Goal: Task Accomplishment & Management: Manage account settings

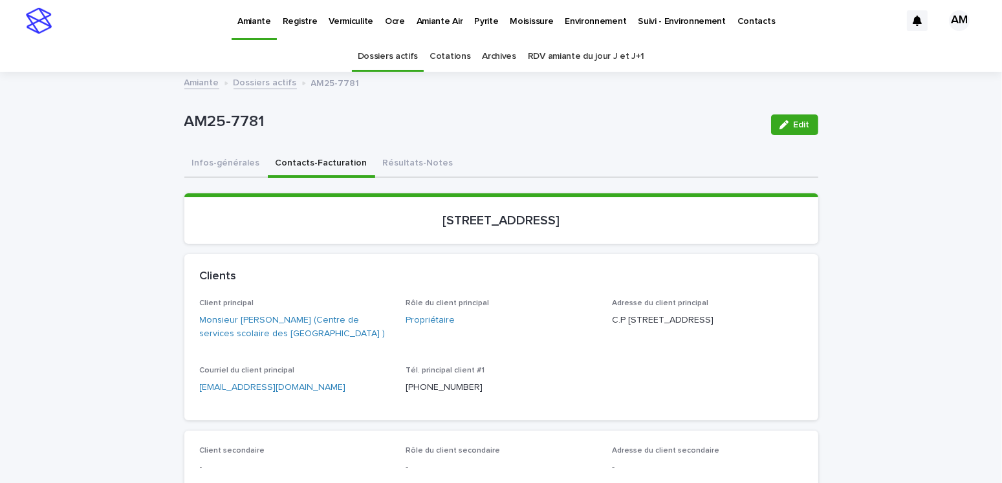
click at [356, 19] on p "Vermiculite" at bounding box center [350, 13] width 45 height 27
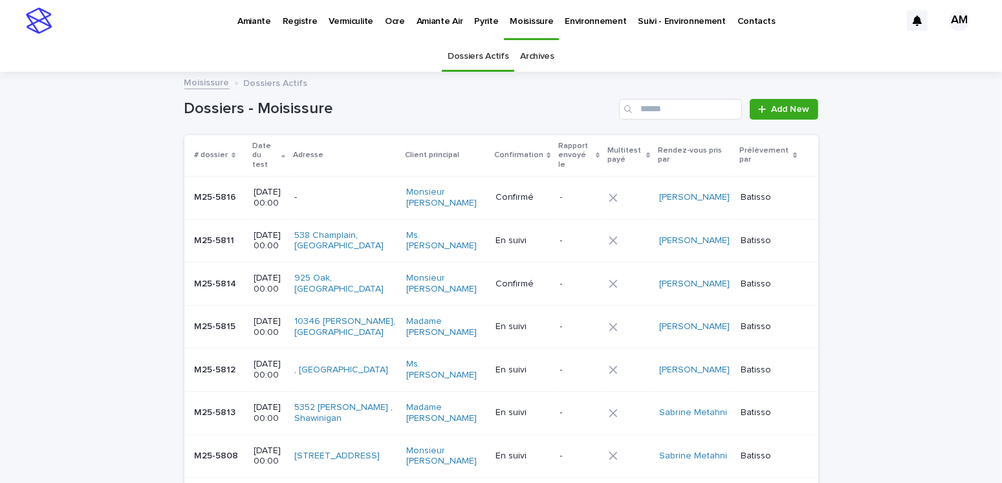
click at [356, 16] on p "Vermiculite" at bounding box center [350, 13] width 45 height 27
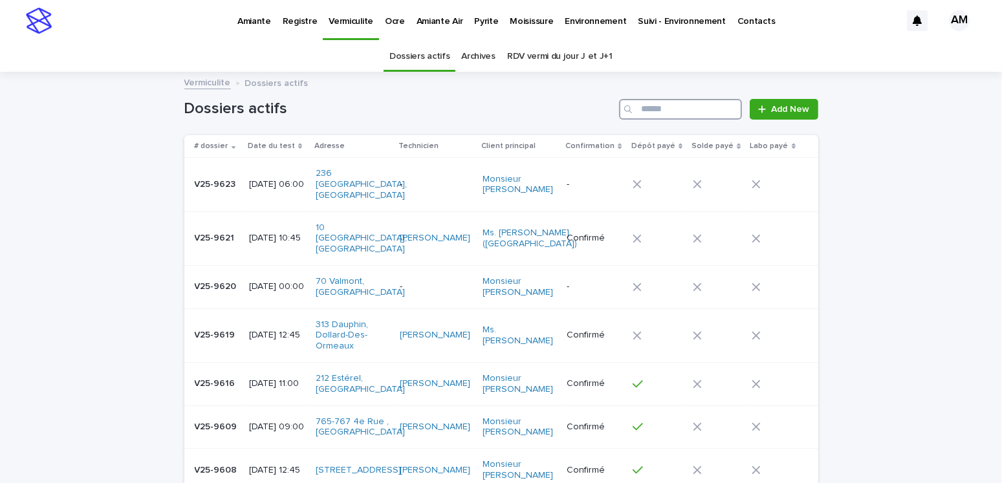
click at [650, 108] on input "Search" at bounding box center [680, 109] width 123 height 21
type input "*****"
click at [562, 51] on link "RDV vermi du jour J et J+1" at bounding box center [559, 56] width 105 height 30
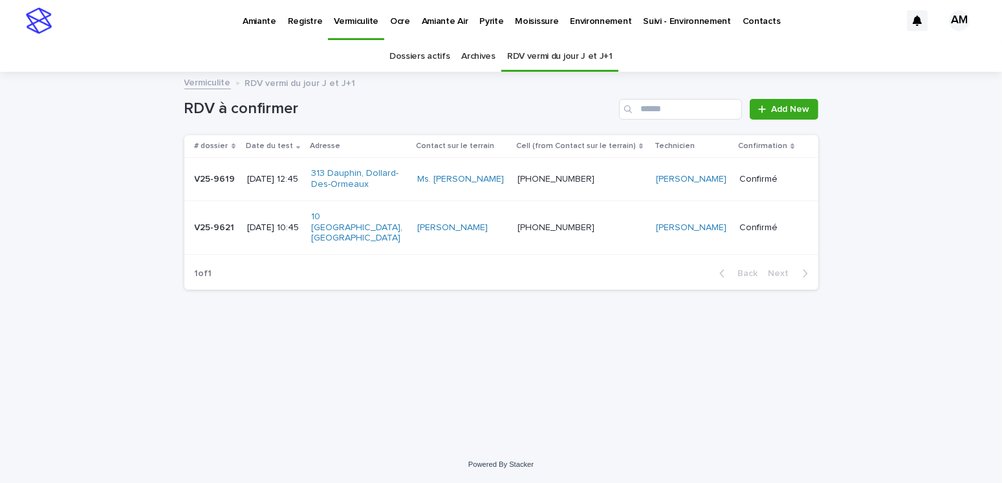
click at [287, 222] on p "[DATE] 10:45" at bounding box center [274, 227] width 54 height 11
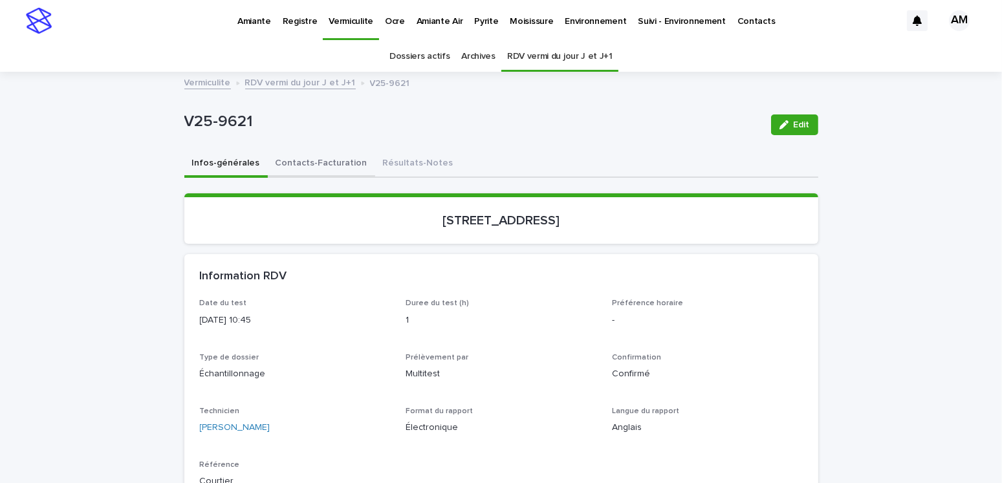
click at [327, 161] on button "Contacts-Facturation" at bounding box center [321, 164] width 107 height 27
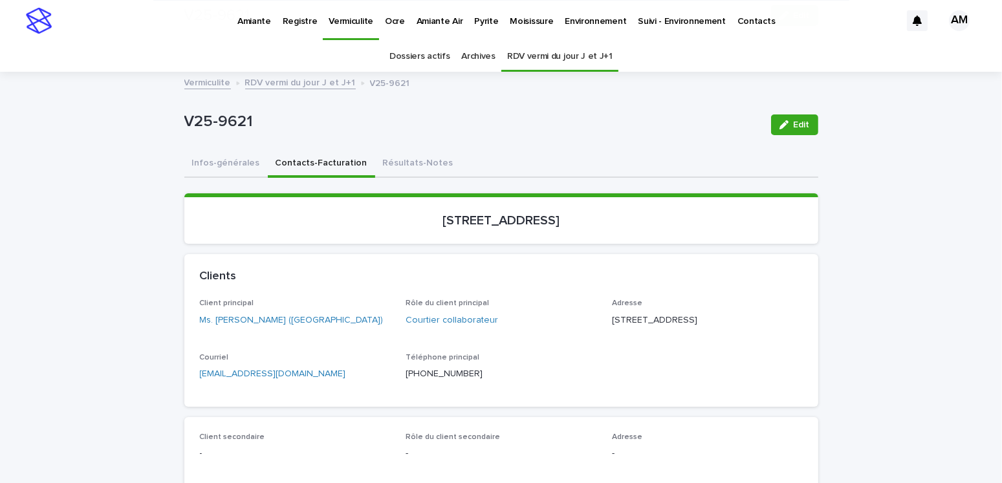
scroll to position [194, 0]
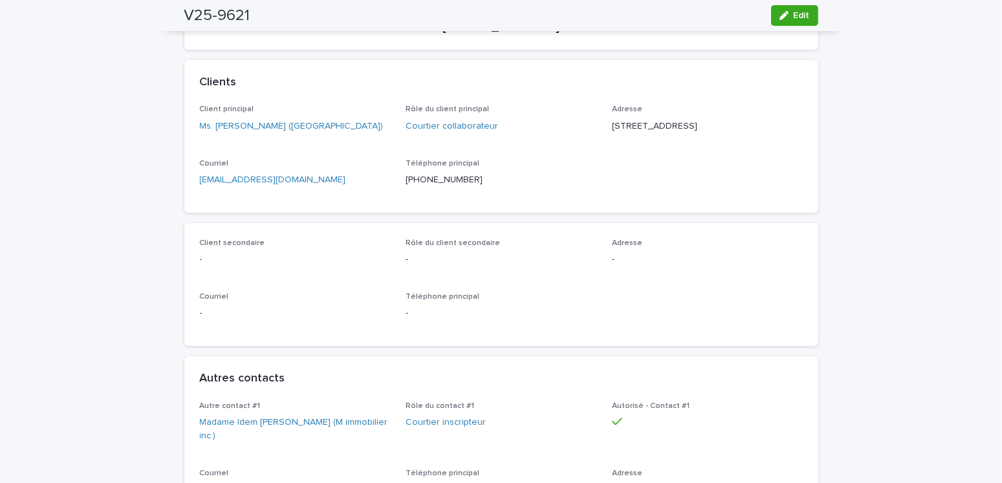
click at [328, 187] on p "[EMAIL_ADDRESS][DOMAIN_NAME]" at bounding box center [295, 180] width 191 height 14
click at [327, 187] on p "[EMAIL_ADDRESS][DOMAIN_NAME]" at bounding box center [295, 180] width 191 height 14
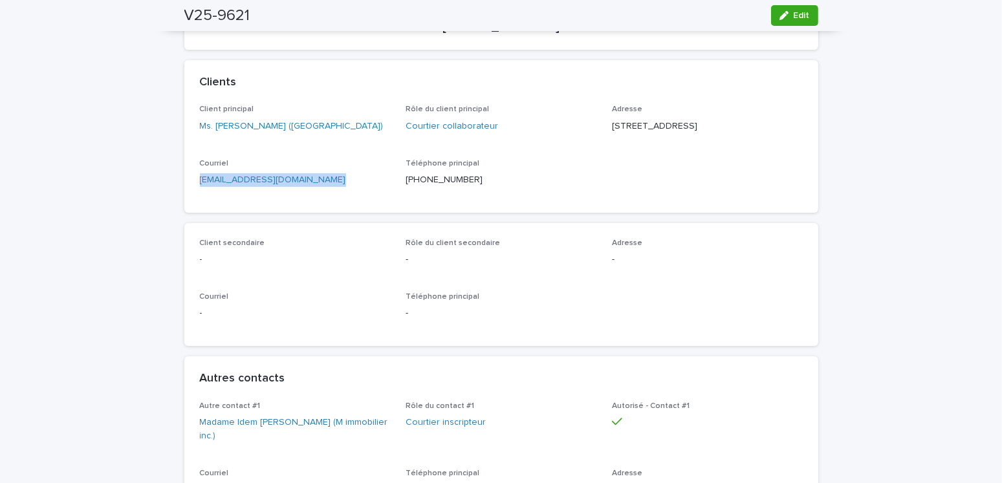
click at [327, 187] on p "[EMAIL_ADDRESS][DOMAIN_NAME]" at bounding box center [295, 180] width 191 height 14
copy link "[EMAIL_ADDRESS][DOMAIN_NAME]"
drag, startPoint x: 323, startPoint y: 338, endPoint x: 327, endPoint y: 332, distance: 7.4
click at [323, 330] on div "Courriel -" at bounding box center [295, 311] width 191 height 38
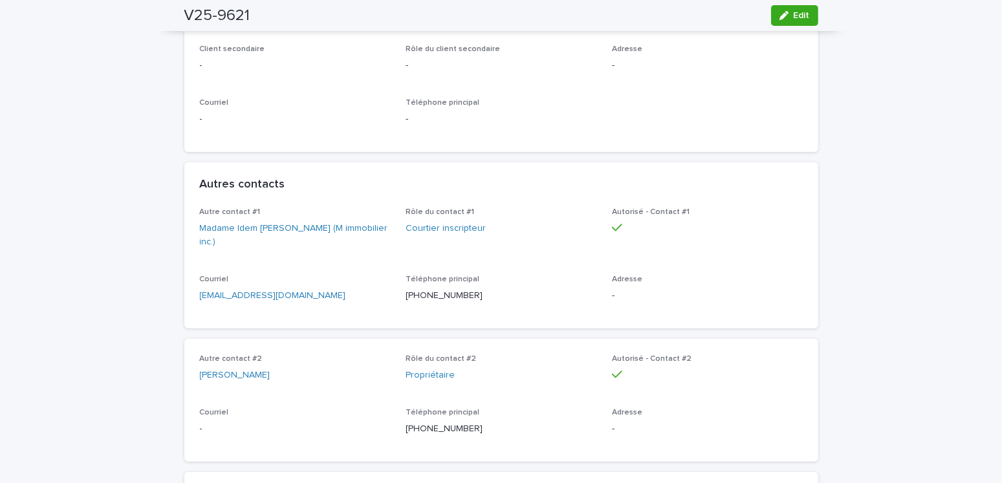
scroll to position [0, 0]
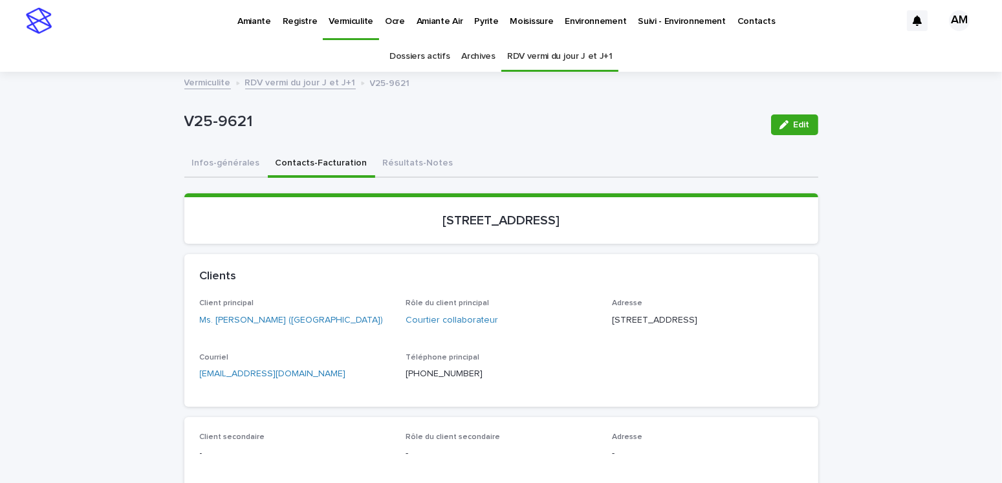
click at [488, 23] on p "Pyrite" at bounding box center [486, 13] width 24 height 27
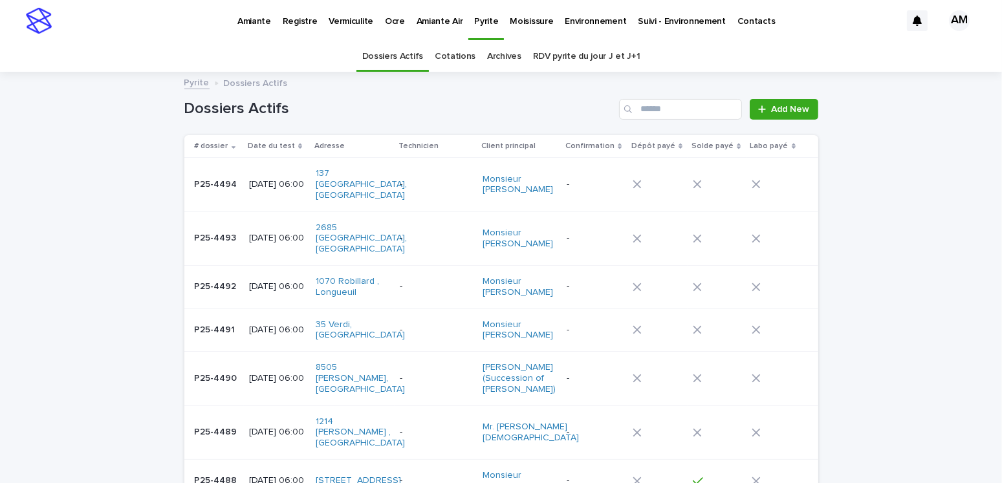
click at [644, 104] on input "Search" at bounding box center [680, 109] width 123 height 21
type input "*******"
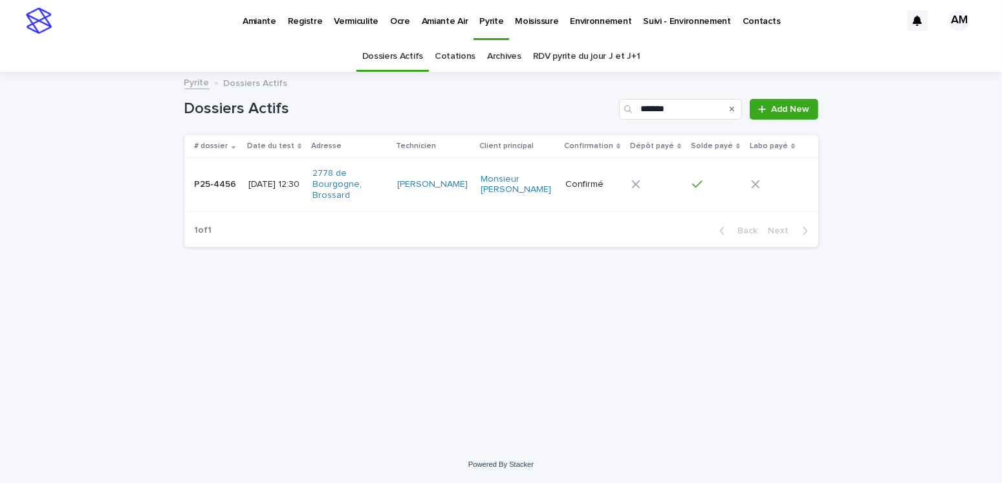
click at [285, 177] on div "[DATE] 12:30" at bounding box center [275, 184] width 54 height 14
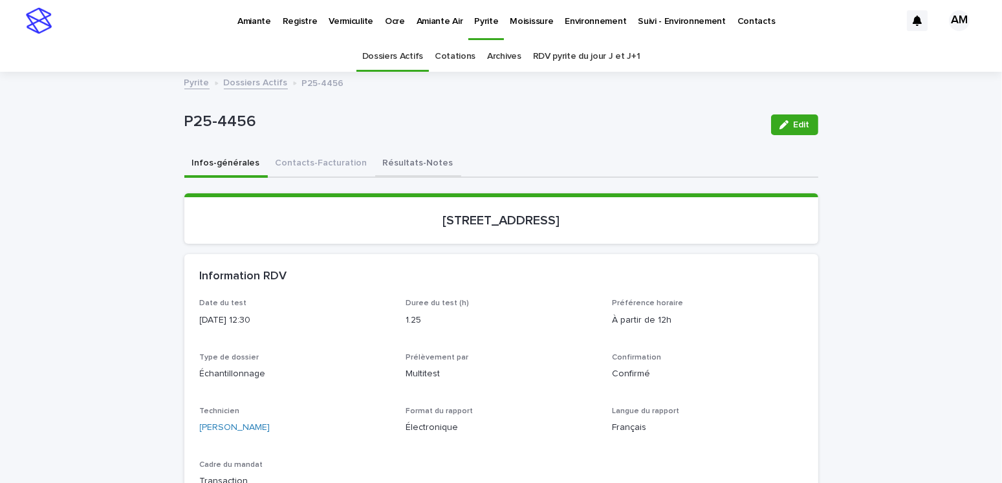
click at [385, 162] on button "Résultats-Notes" at bounding box center [418, 164] width 86 height 27
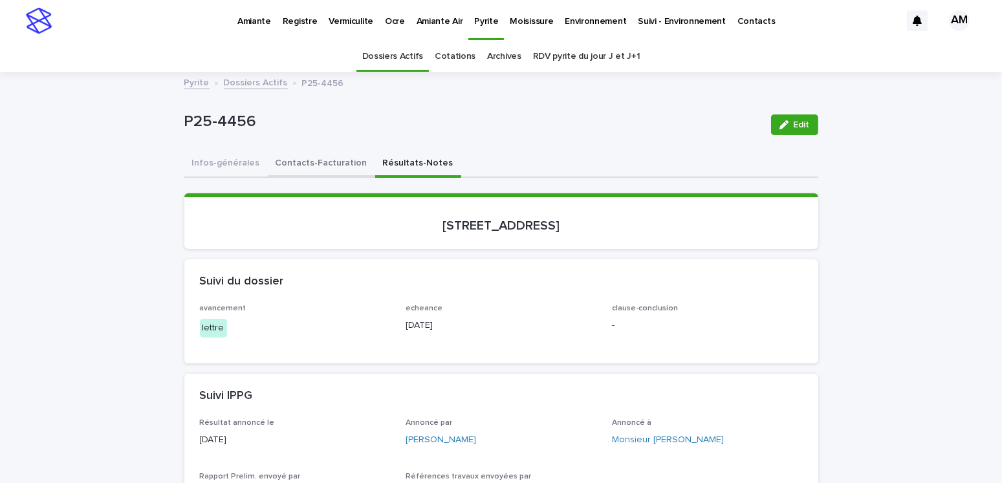
click at [297, 158] on button "Contacts-Facturation" at bounding box center [321, 164] width 107 height 27
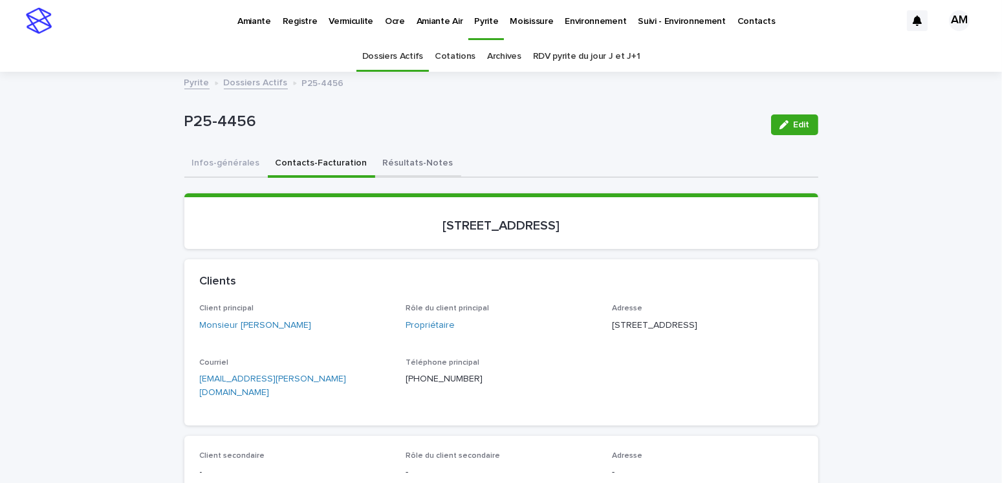
click at [382, 162] on button "Résultats-Notes" at bounding box center [418, 164] width 86 height 27
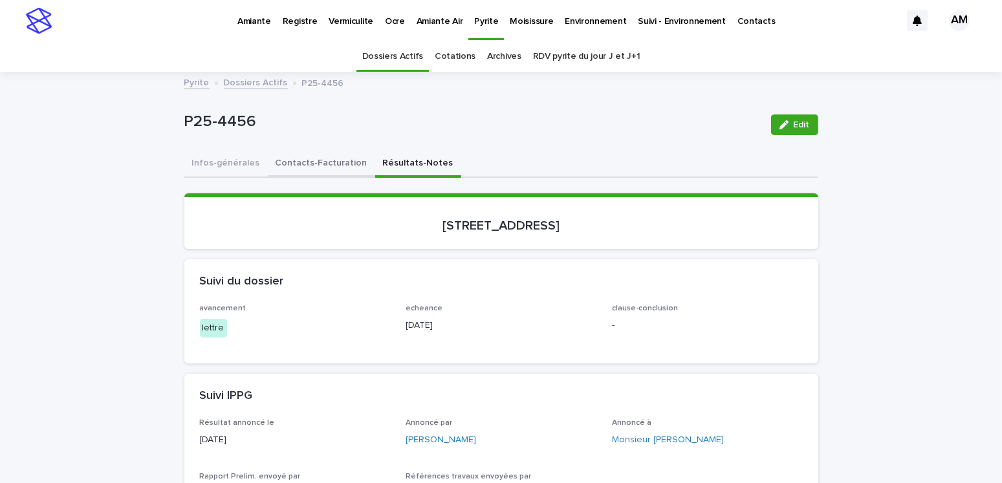
click at [301, 159] on button "Contacts-Facturation" at bounding box center [321, 164] width 107 height 27
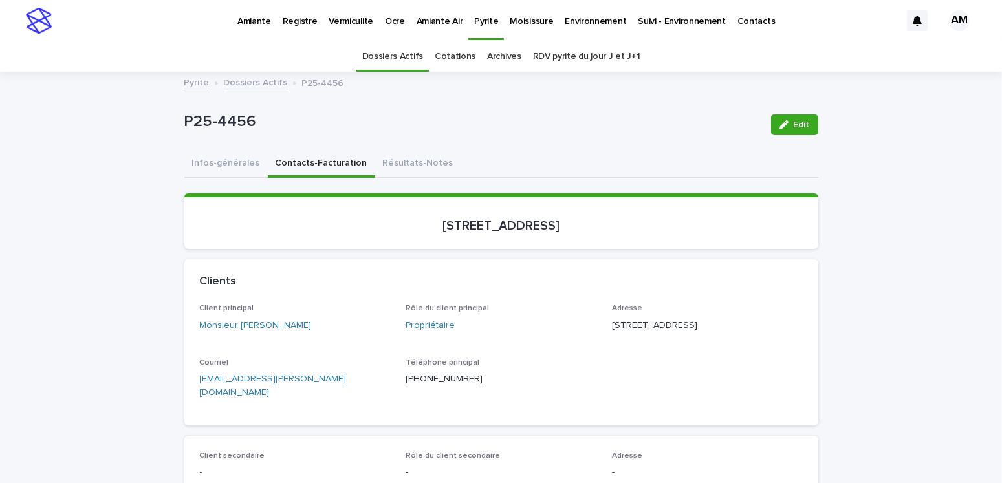
click at [317, 389] on p "[EMAIL_ADDRESS][PERSON_NAME][DOMAIN_NAME]" at bounding box center [295, 385] width 191 height 27
copy link "[EMAIL_ADDRESS][PERSON_NAME][DOMAIN_NAME]"
click at [259, 85] on link "Dossiers Actifs" at bounding box center [256, 81] width 64 height 15
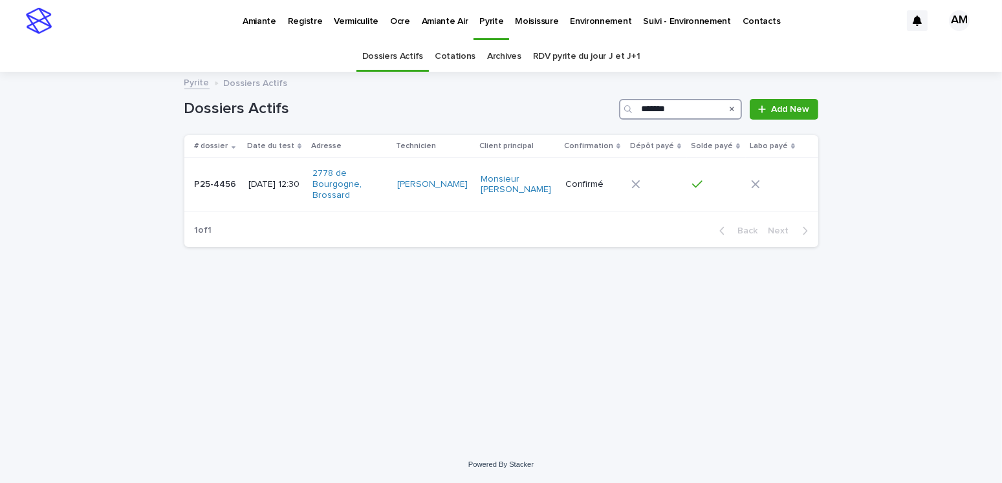
click at [679, 107] on input "*******" at bounding box center [680, 109] width 123 height 21
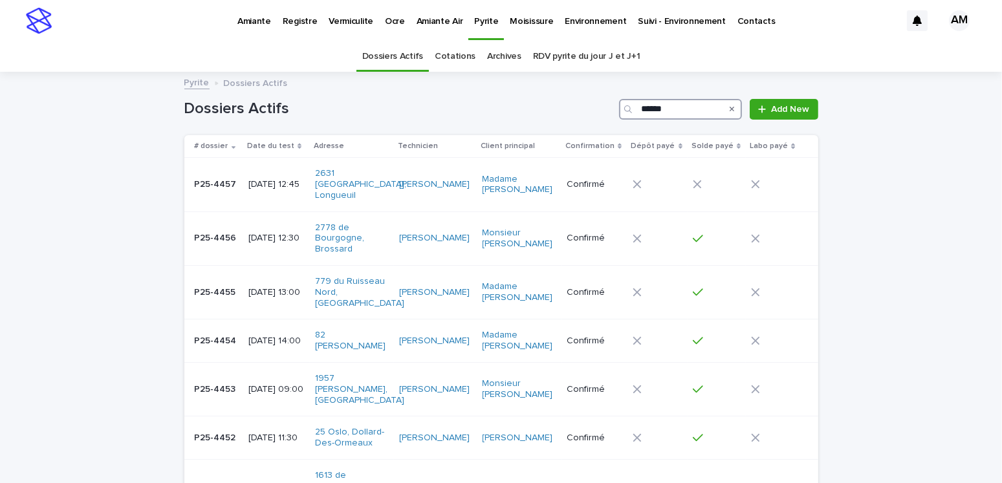
type input "*******"
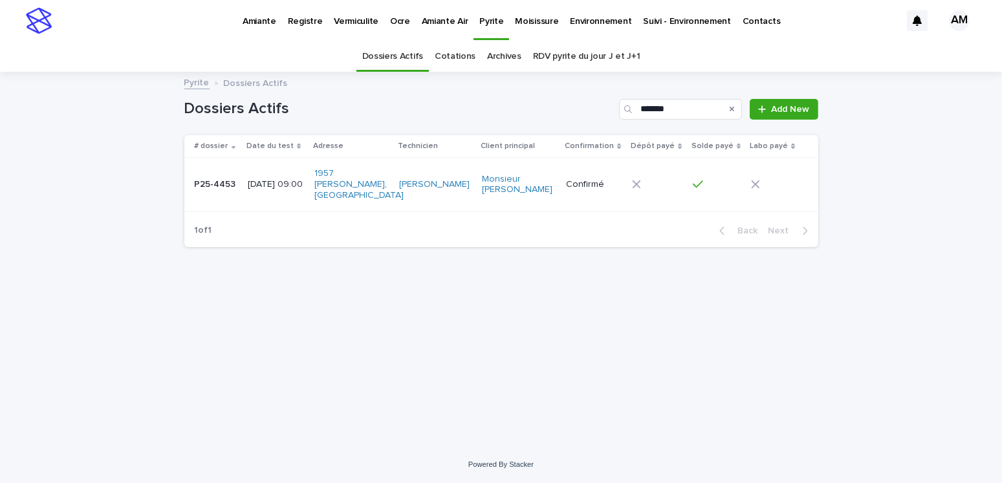
click at [284, 179] on p "[DATE] 09:00" at bounding box center [276, 184] width 57 height 11
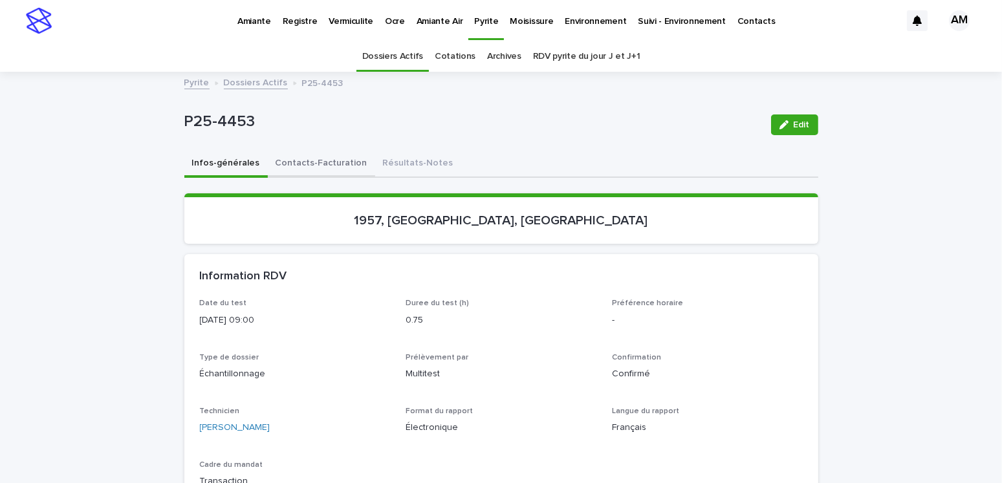
click at [321, 158] on button "Contacts-Facturation" at bounding box center [321, 164] width 107 height 27
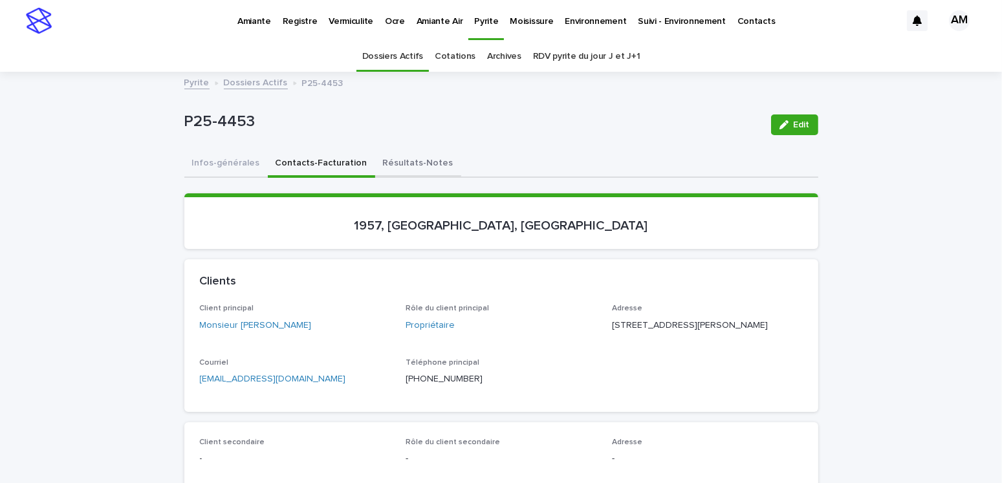
click at [407, 164] on button "Résultats-Notes" at bounding box center [418, 164] width 86 height 27
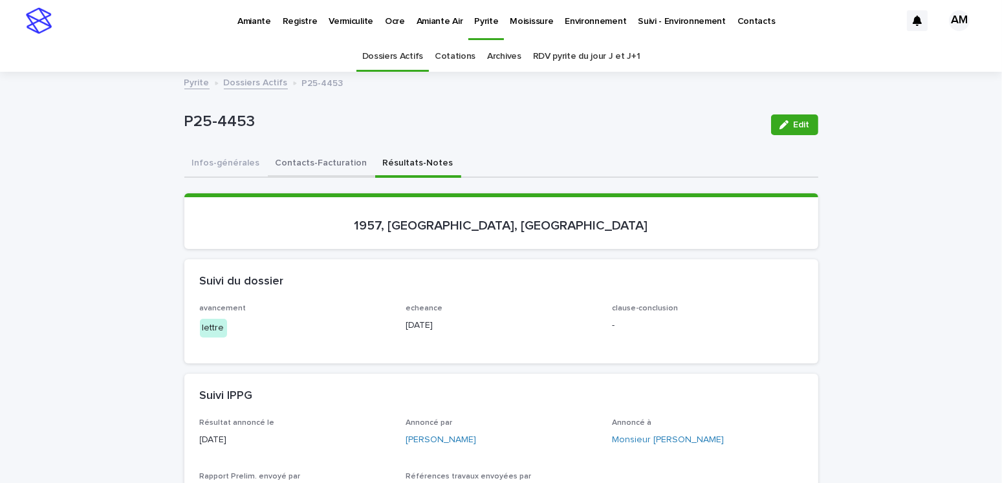
click at [299, 163] on button "Contacts-Facturation" at bounding box center [321, 164] width 107 height 27
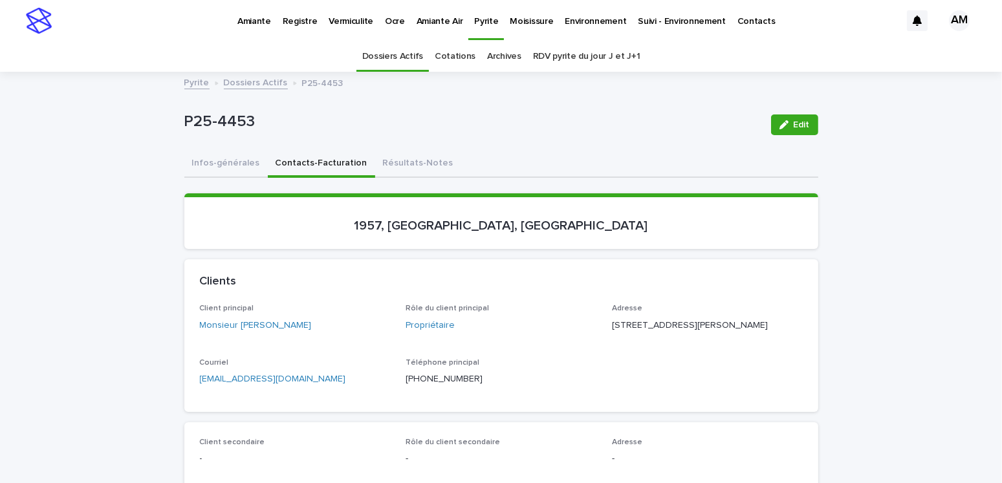
click at [304, 386] on p "[EMAIL_ADDRESS][DOMAIN_NAME]" at bounding box center [295, 379] width 191 height 14
click at [305, 386] on p "[EMAIL_ADDRESS][DOMAIN_NAME]" at bounding box center [295, 379] width 191 height 14
click at [303, 386] on p "[EMAIL_ADDRESS][DOMAIN_NAME]" at bounding box center [295, 379] width 191 height 14
click at [300, 386] on p "[EMAIL_ADDRESS][DOMAIN_NAME]" at bounding box center [295, 379] width 191 height 14
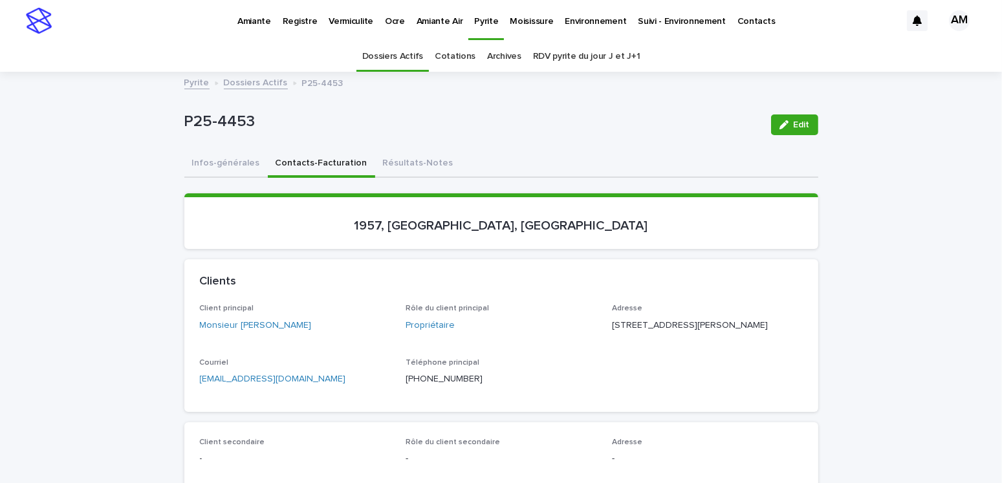
click at [300, 386] on p "[EMAIL_ADDRESS][DOMAIN_NAME]" at bounding box center [295, 379] width 191 height 14
click at [254, 78] on link "Dossiers Actifs" at bounding box center [256, 81] width 64 height 15
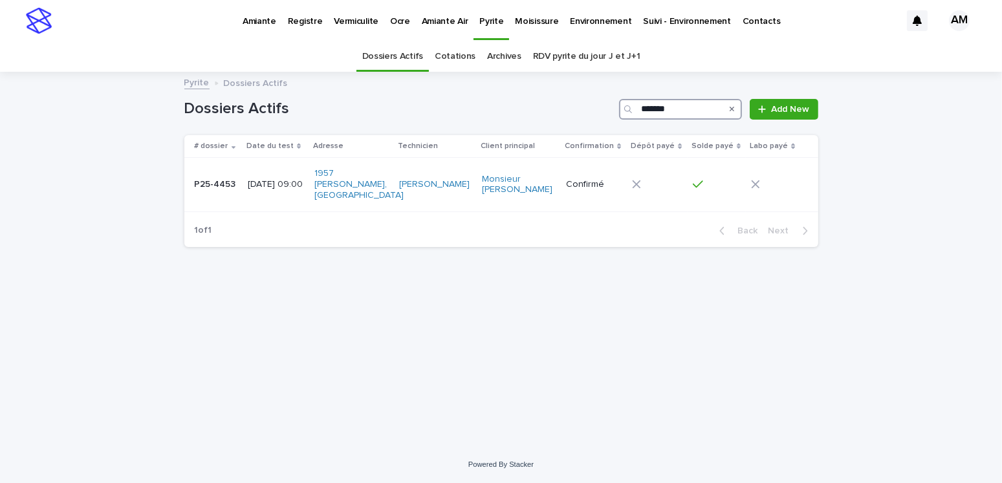
click at [687, 106] on input "*******" at bounding box center [680, 109] width 123 height 21
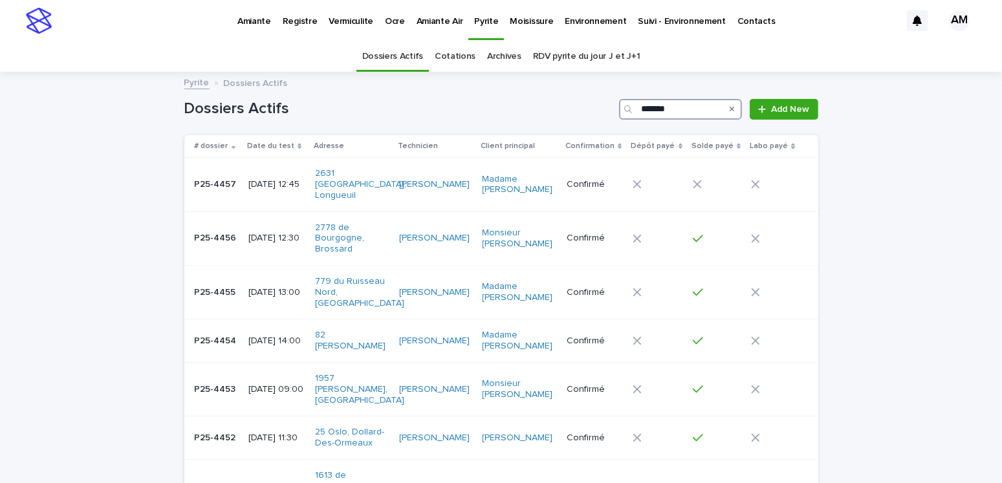
type input "*******"
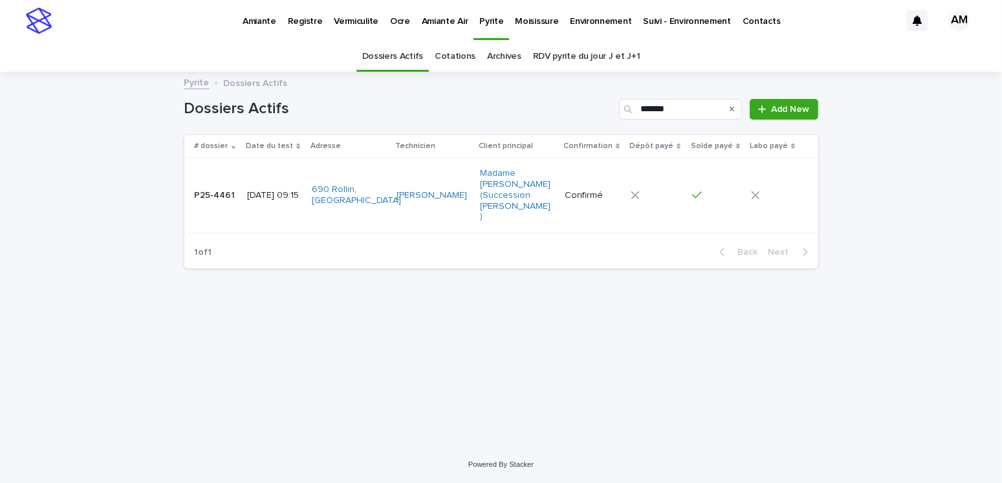
click at [260, 191] on p "[DATE] 09:15" at bounding box center [274, 195] width 54 height 11
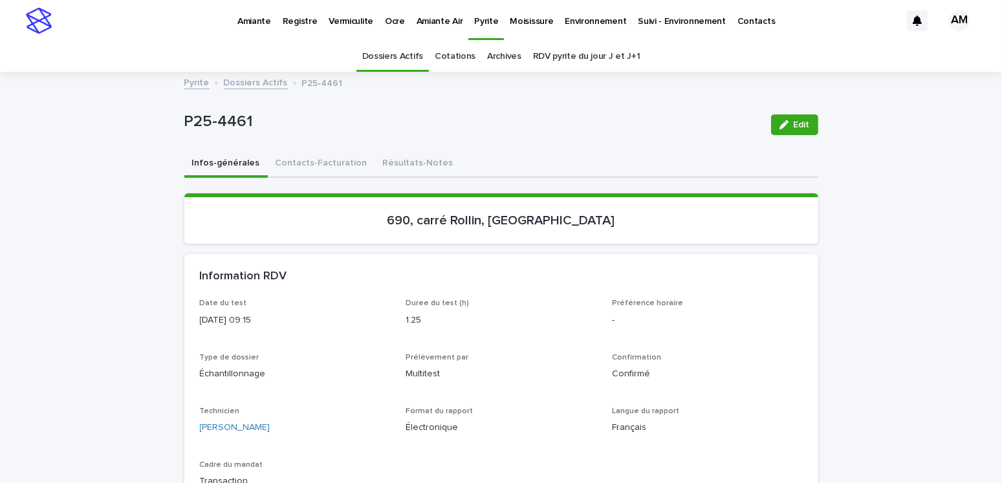
click at [242, 83] on link "Dossiers Actifs" at bounding box center [256, 81] width 64 height 15
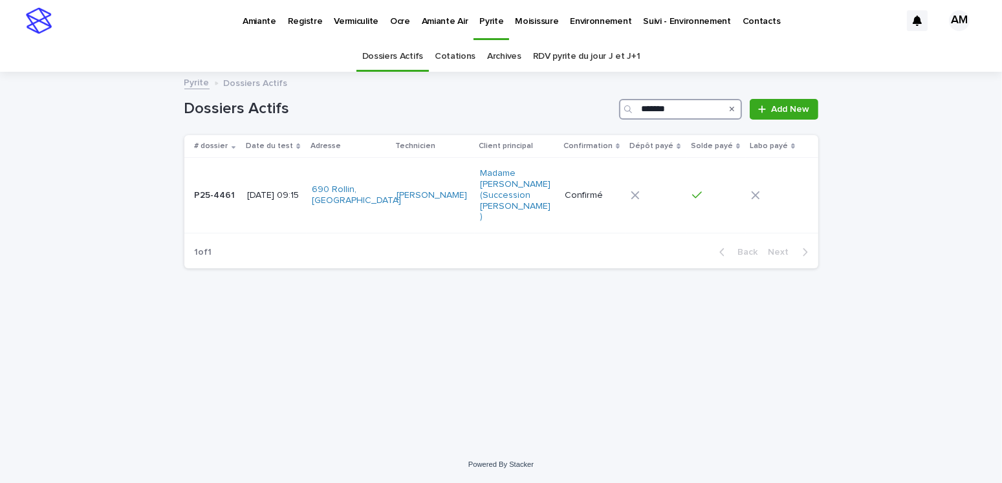
click at [678, 103] on input "*******" at bounding box center [680, 109] width 123 height 21
type input "*******"
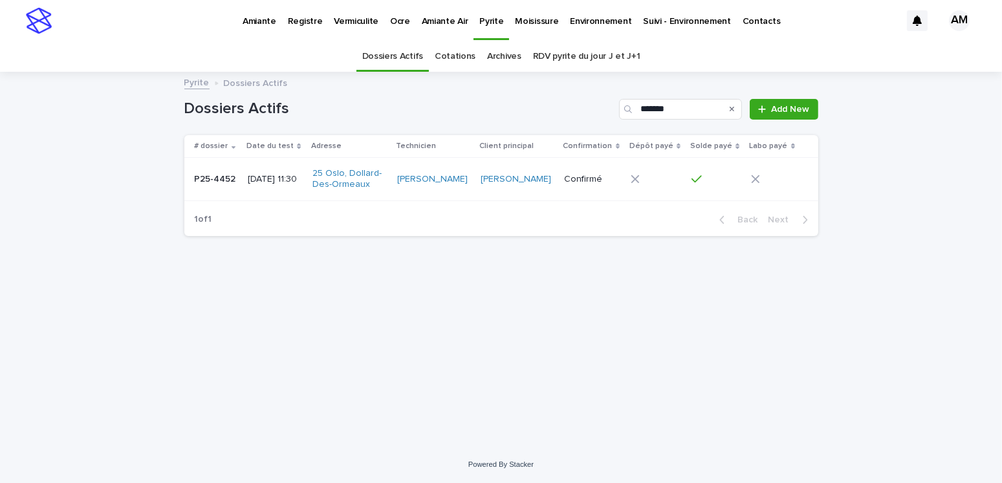
click at [254, 184] on p "[DATE] 11:30" at bounding box center [275, 179] width 54 height 11
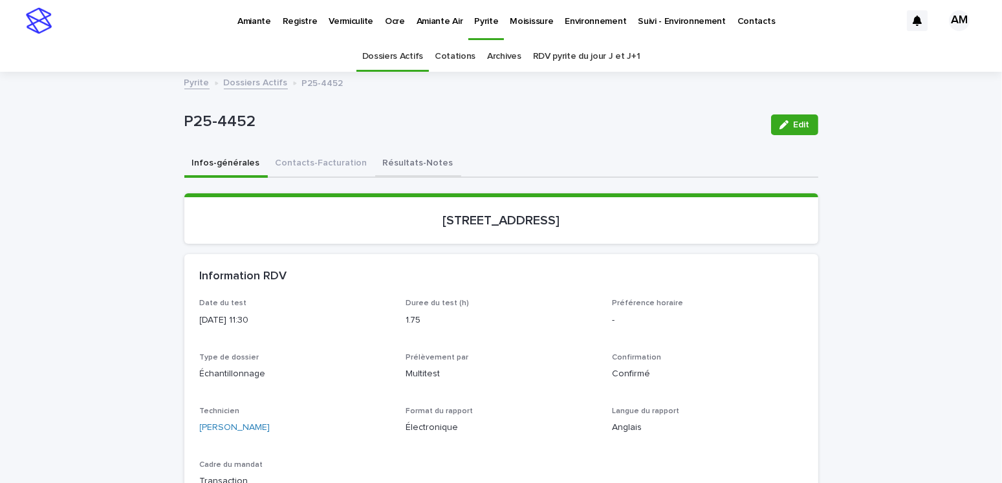
click at [425, 159] on button "Résultats-Notes" at bounding box center [418, 164] width 86 height 27
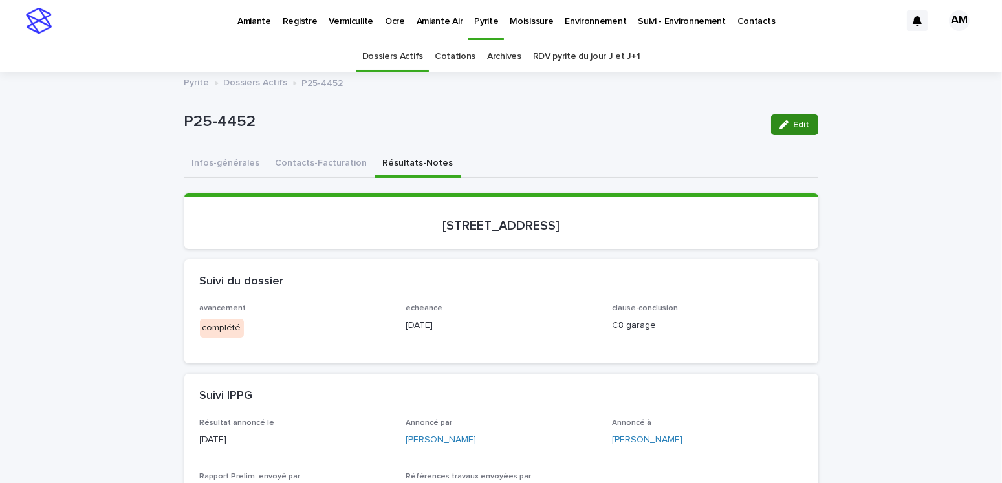
click at [795, 122] on span "Edit" at bounding box center [801, 124] width 16 height 9
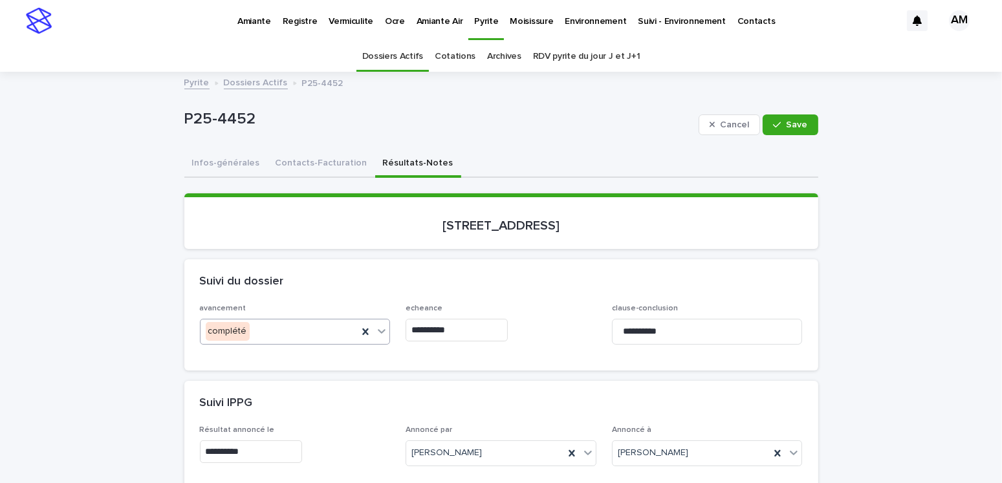
click at [268, 334] on div "complété" at bounding box center [279, 331] width 158 height 21
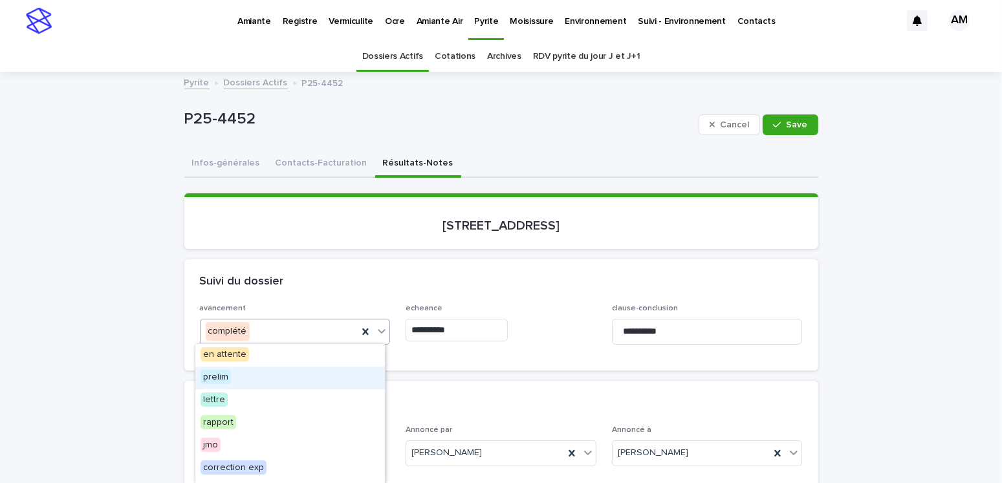
click at [456, 322] on input "**********" at bounding box center [456, 330] width 102 height 23
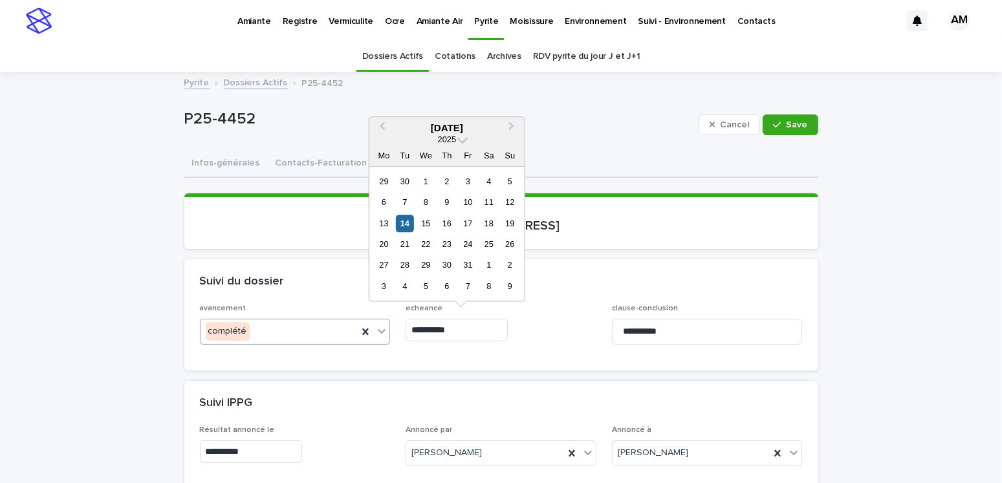
click at [274, 332] on div "complété" at bounding box center [279, 331] width 158 height 21
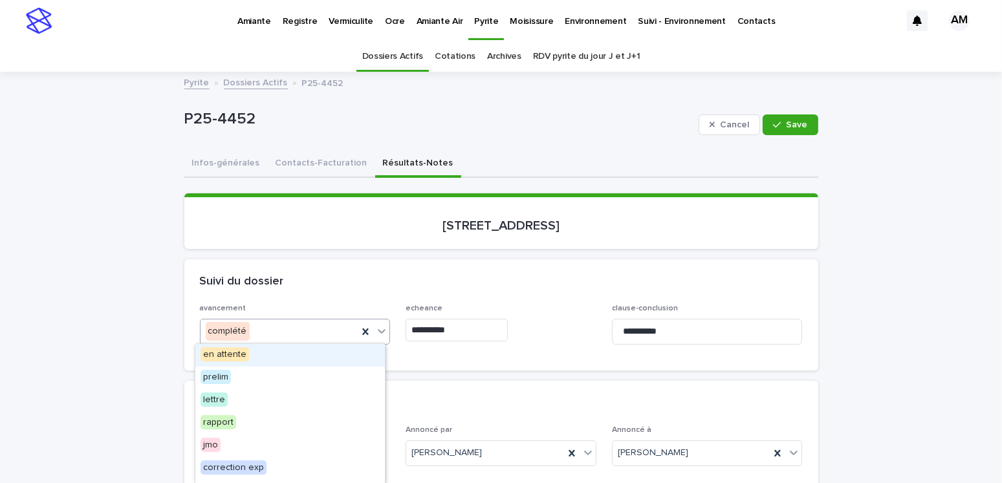
click at [274, 332] on div "complété" at bounding box center [279, 331] width 158 height 21
click at [247, 329] on div "complété" at bounding box center [279, 331] width 158 height 21
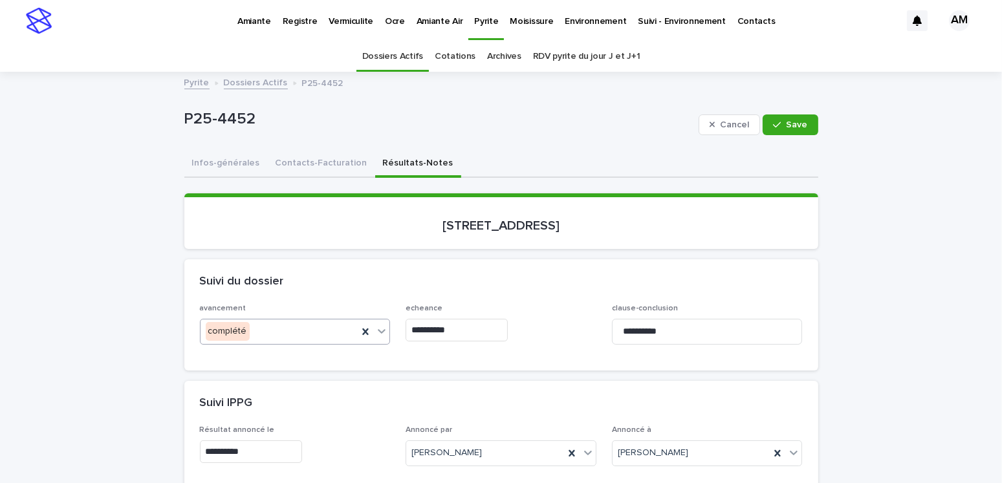
click at [247, 324] on div "complété" at bounding box center [279, 331] width 158 height 21
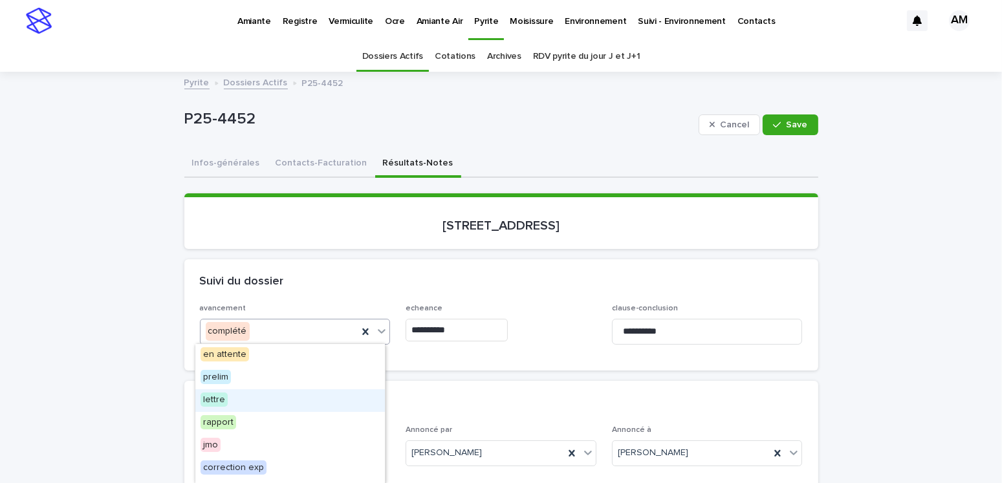
click at [218, 399] on span "lettre" at bounding box center [213, 399] width 27 height 14
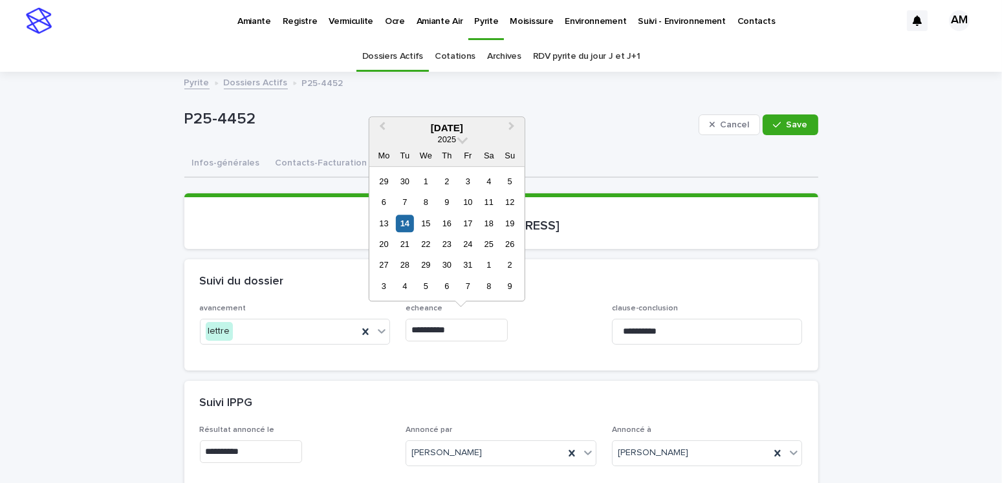
click at [432, 326] on input "**********" at bounding box center [456, 330] width 102 height 23
click at [444, 219] on div "16" at bounding box center [446, 223] width 17 height 17
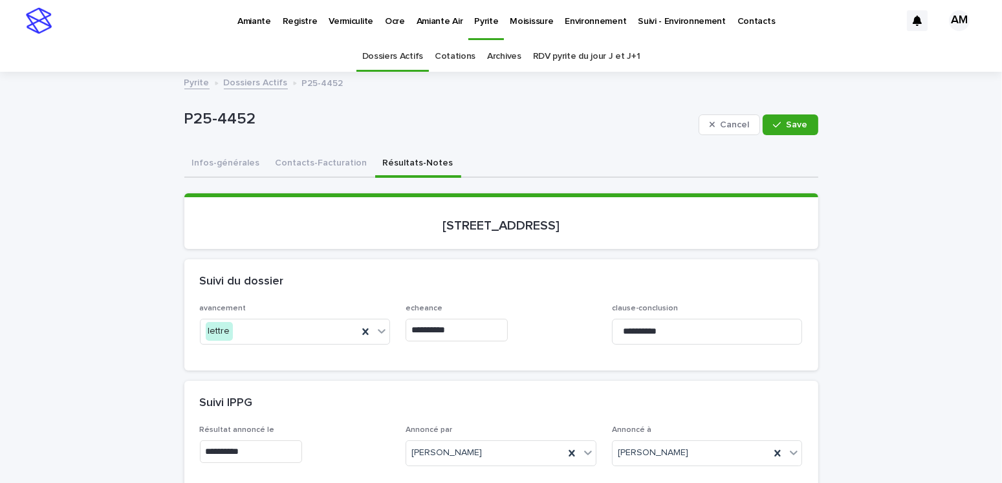
type input "**********"
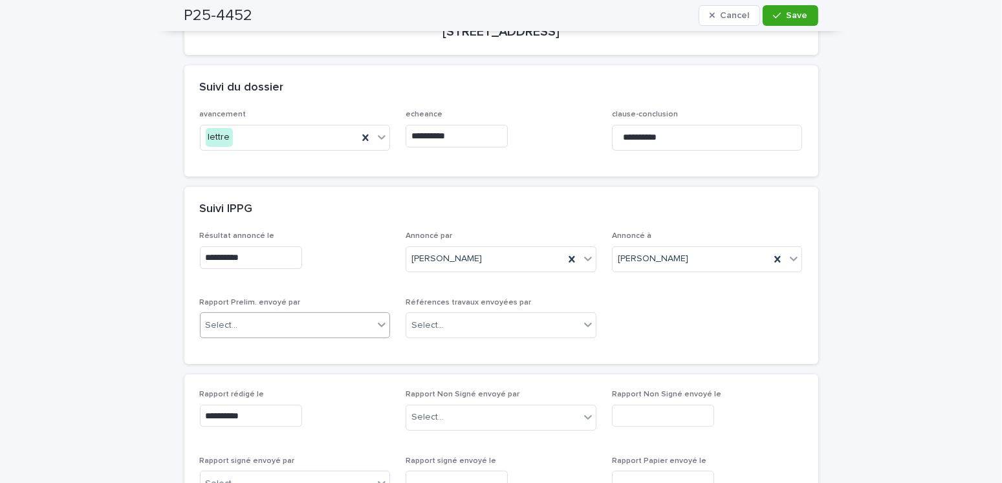
click at [246, 323] on div "Select..." at bounding box center [286, 325] width 173 height 21
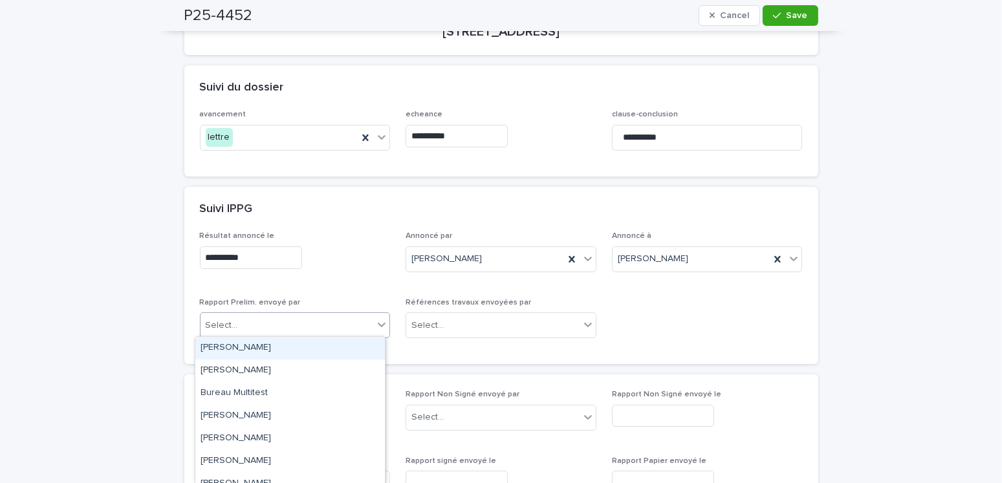
click at [246, 323] on div "Select..." at bounding box center [286, 325] width 173 height 21
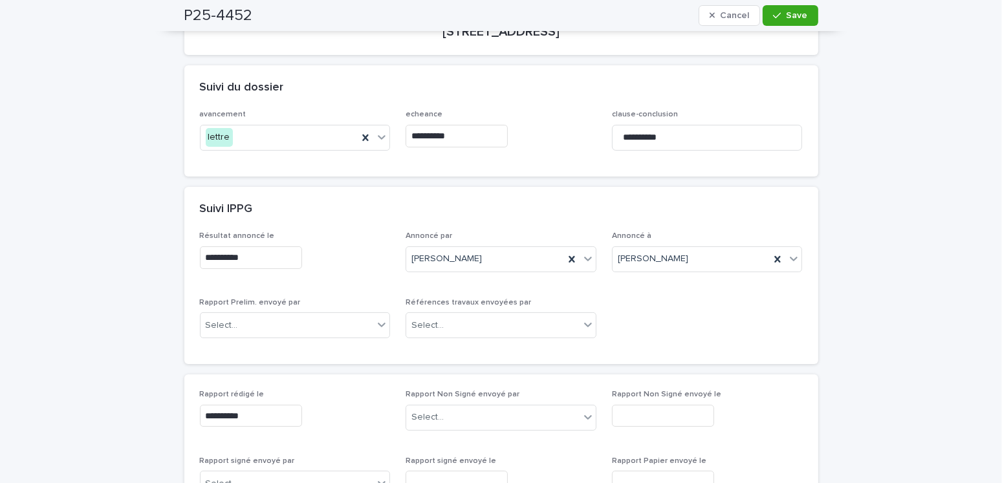
click at [235, 348] on div "**********" at bounding box center [501, 297] width 634 height 133
click at [253, 327] on div "Select..." at bounding box center [286, 325] width 173 height 21
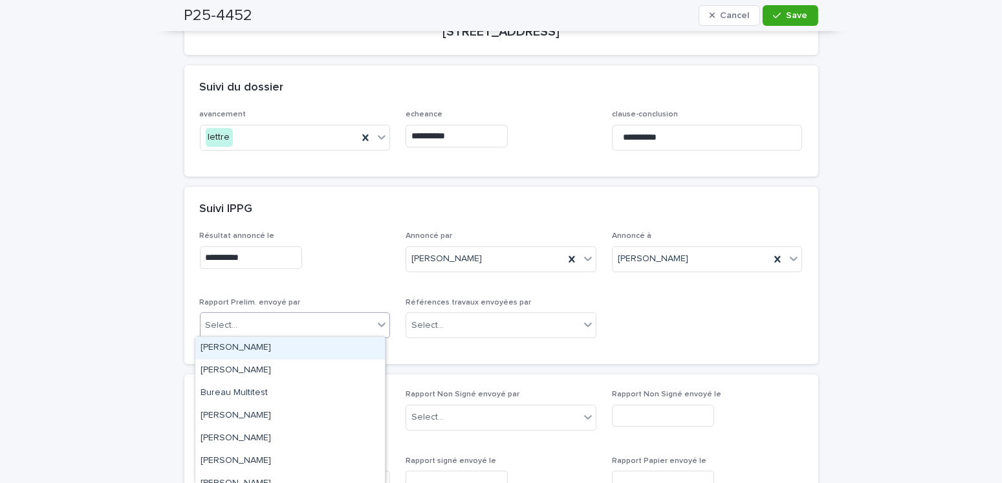
click at [248, 341] on div "[PERSON_NAME]" at bounding box center [289, 348] width 189 height 23
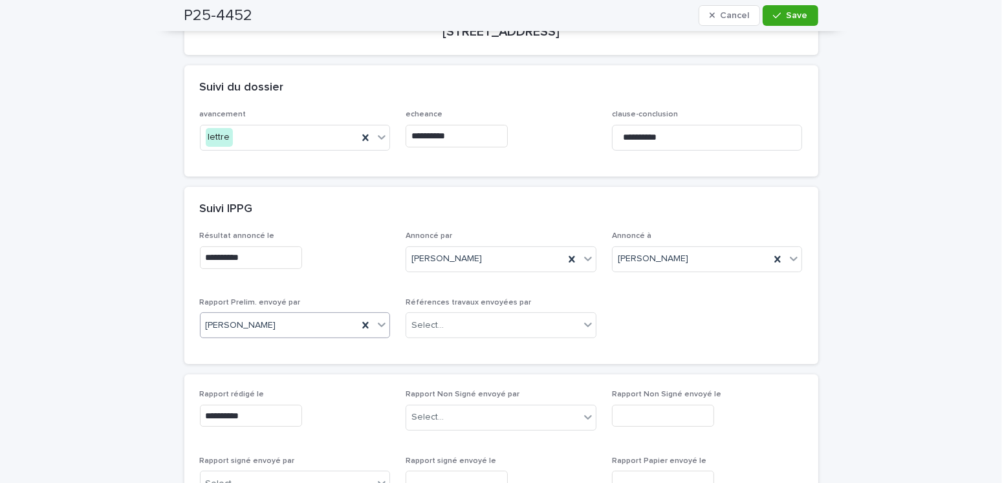
scroll to position [0, 0]
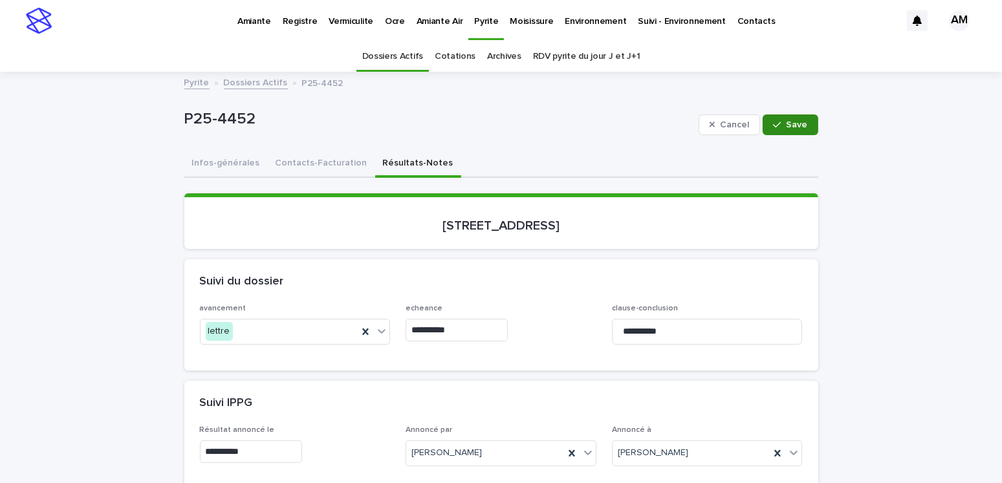
click at [789, 127] on span "Save" at bounding box center [796, 124] width 21 height 9
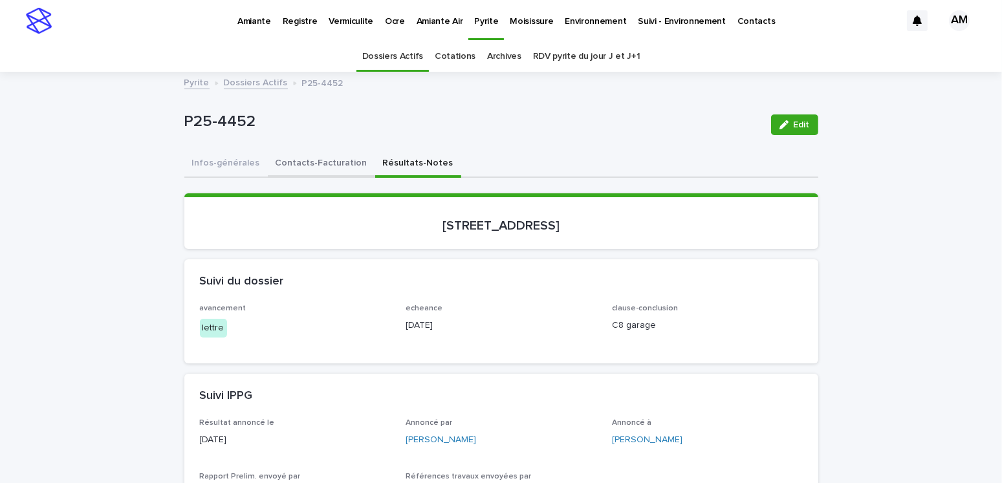
click at [328, 153] on button "Contacts-Facturation" at bounding box center [321, 164] width 107 height 27
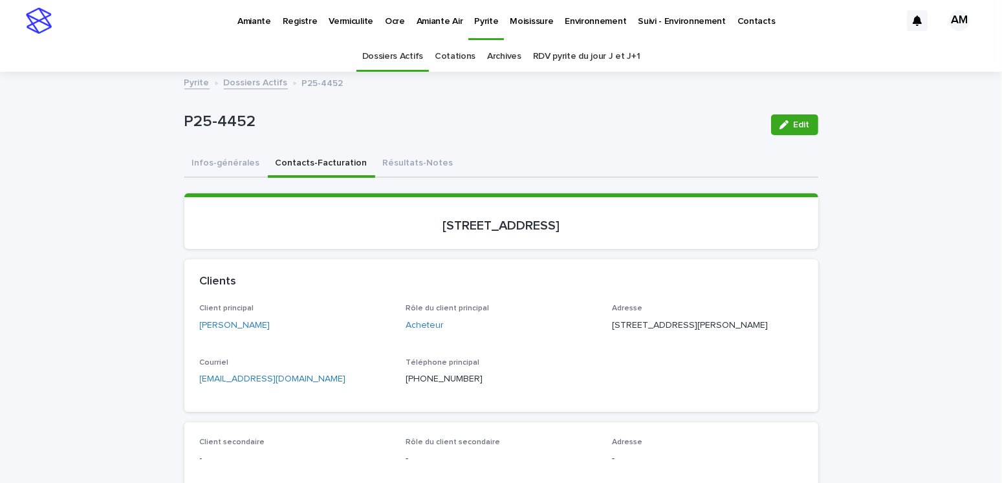
click at [303, 386] on p "[EMAIL_ADDRESS][DOMAIN_NAME]" at bounding box center [295, 379] width 191 height 14
copy link "[EMAIL_ADDRESS][DOMAIN_NAME]"
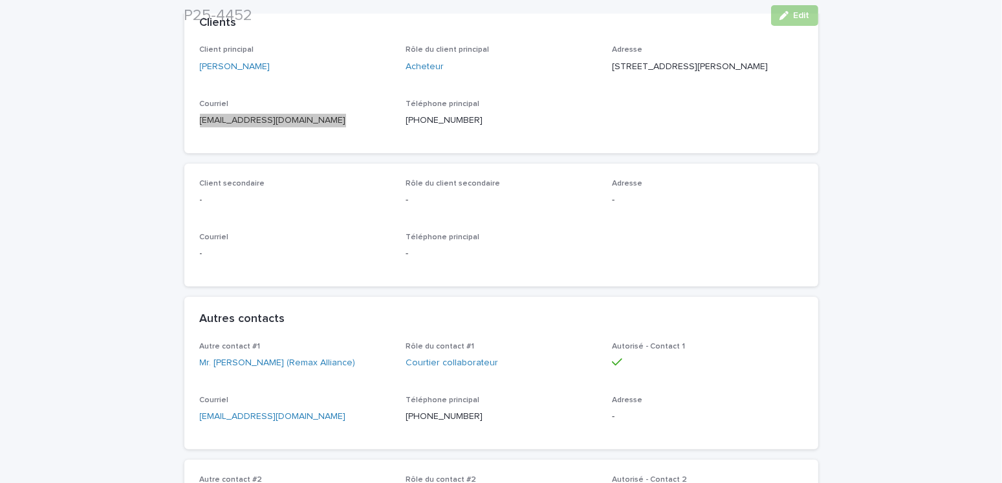
scroll to position [323, 0]
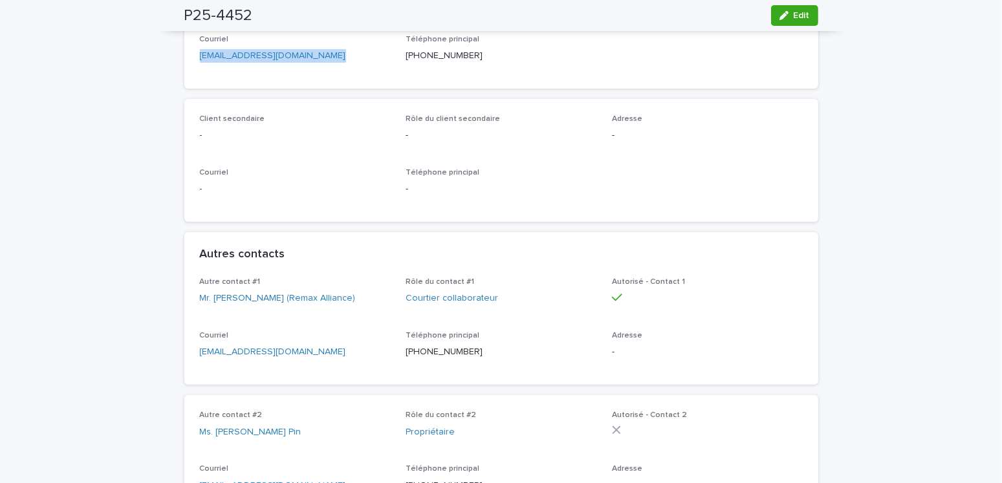
click at [284, 359] on p "[EMAIL_ADDRESS][DOMAIN_NAME]" at bounding box center [295, 352] width 191 height 14
click at [272, 359] on p "[EMAIL_ADDRESS][DOMAIN_NAME]" at bounding box center [295, 352] width 191 height 14
click at [275, 359] on p "[EMAIL_ADDRESS][DOMAIN_NAME]" at bounding box center [295, 352] width 191 height 14
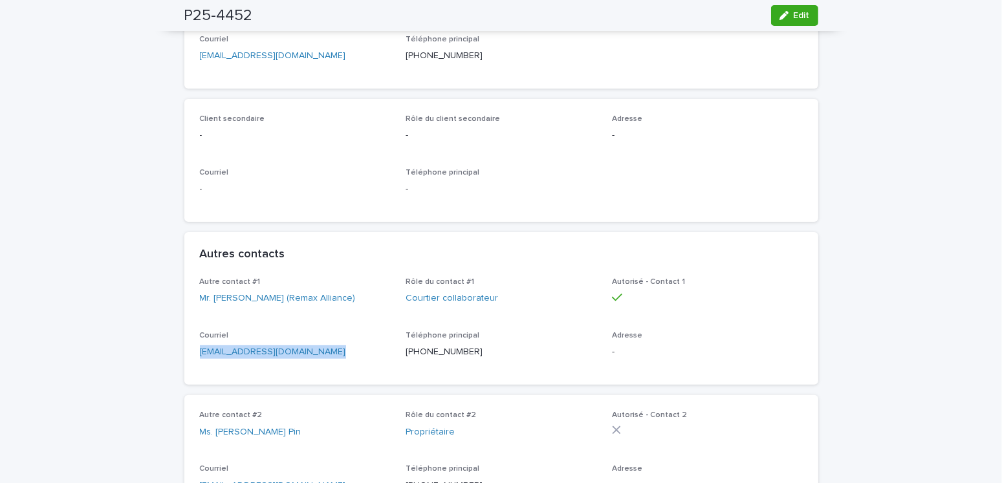
click at [275, 359] on p "[EMAIL_ADDRESS][DOMAIN_NAME]" at bounding box center [295, 352] width 191 height 14
copy link "[EMAIL_ADDRESS][DOMAIN_NAME]"
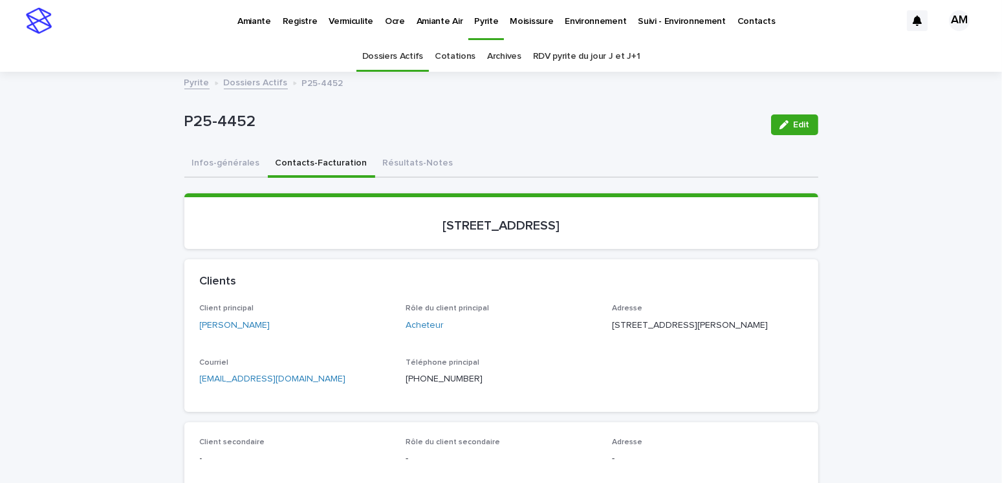
click at [246, 81] on link "Dossiers Actifs" at bounding box center [256, 81] width 64 height 15
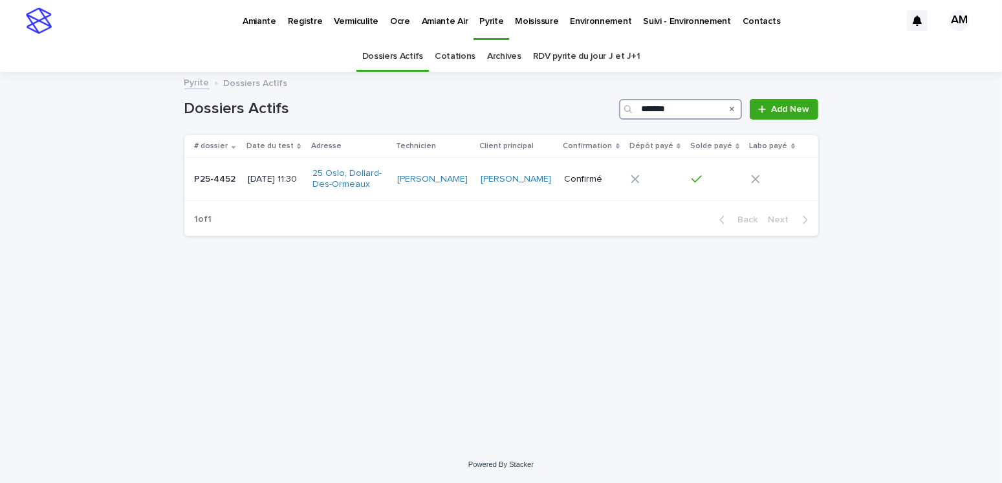
click at [683, 108] on input "*******" at bounding box center [680, 109] width 123 height 21
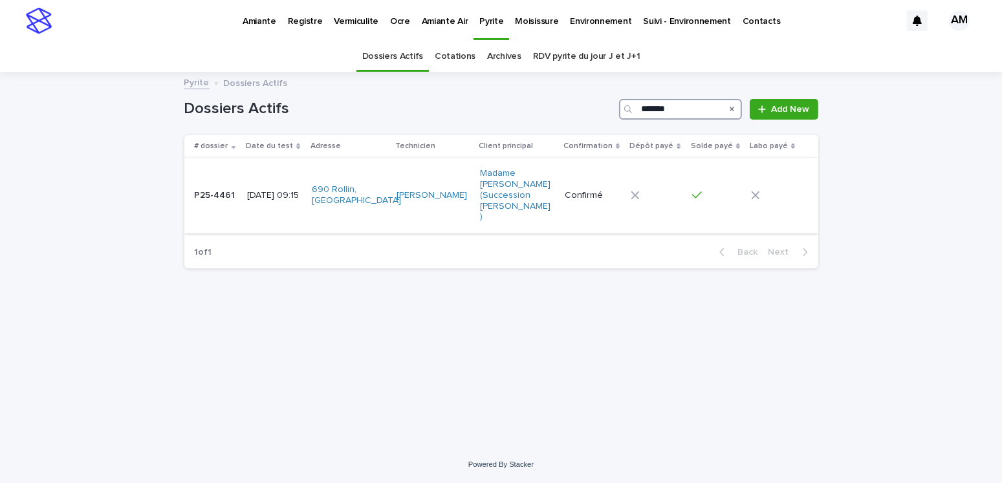
type input "*******"
click at [286, 190] on p "[DATE] 09:15" at bounding box center [274, 195] width 54 height 11
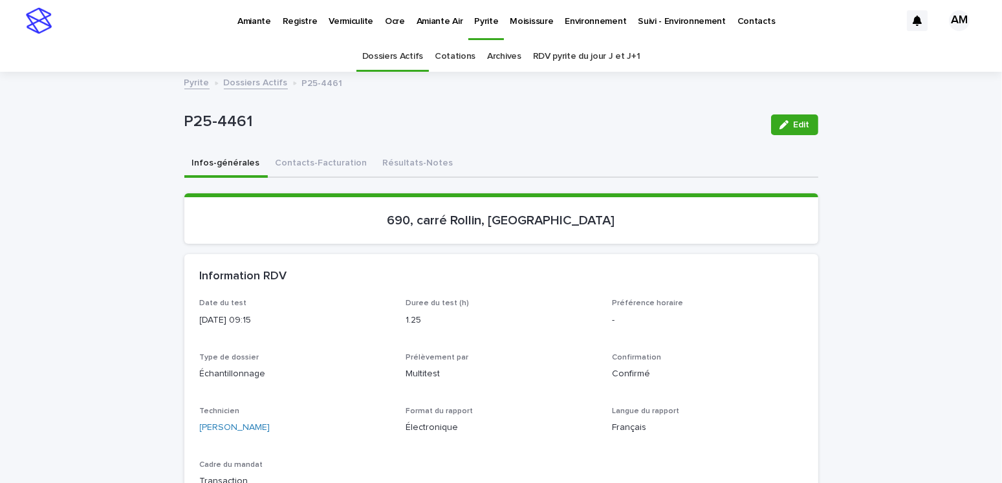
scroll to position [41, 0]
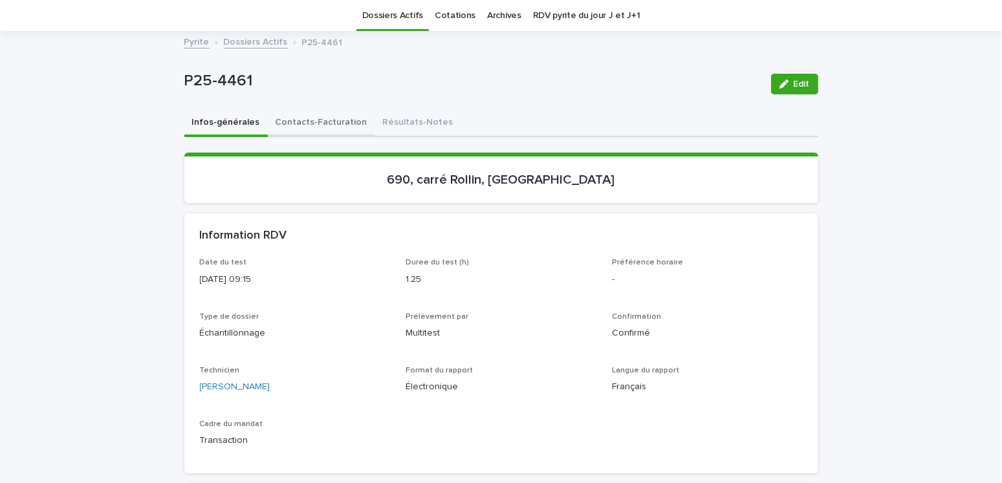
click at [293, 114] on button "Contacts-Facturation" at bounding box center [321, 123] width 107 height 27
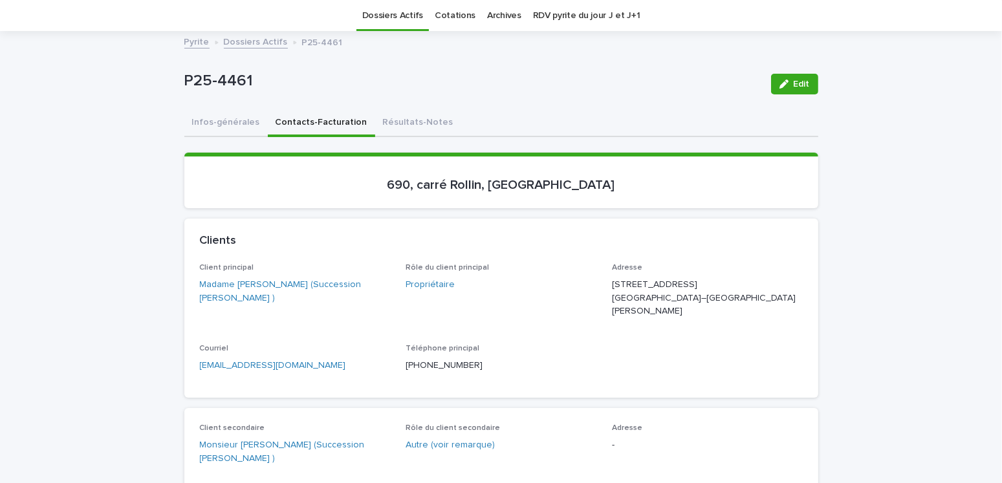
click at [296, 367] on p "[EMAIL_ADDRESS][DOMAIN_NAME]" at bounding box center [295, 366] width 191 height 14
click at [295, 362] on p "[EMAIL_ADDRESS][DOMAIN_NAME]" at bounding box center [295, 366] width 191 height 14
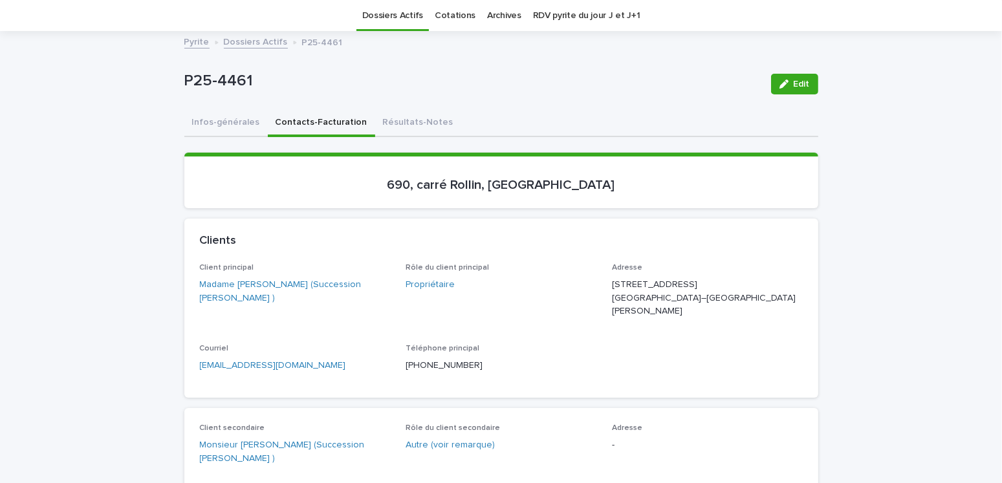
click at [387, 345] on div "Client principal Madame [PERSON_NAME] (Succession [PERSON_NAME] ) Rôle du clien…" at bounding box center [501, 322] width 603 height 119
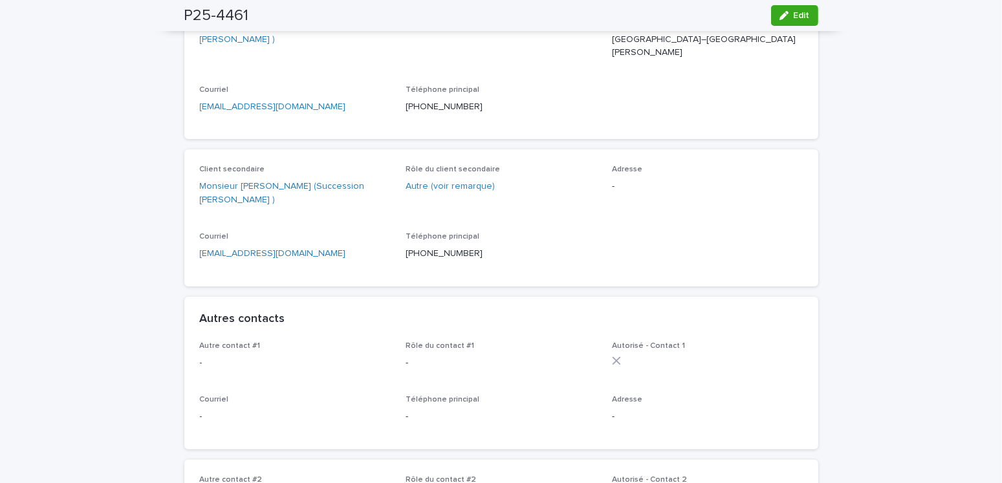
click at [293, 251] on p "[EMAIL_ADDRESS][DOMAIN_NAME]" at bounding box center [295, 254] width 191 height 14
click at [280, 251] on p "[EMAIL_ADDRESS][DOMAIN_NAME]" at bounding box center [295, 254] width 191 height 14
click at [283, 250] on p "[EMAIL_ADDRESS][DOMAIN_NAME]" at bounding box center [295, 254] width 191 height 14
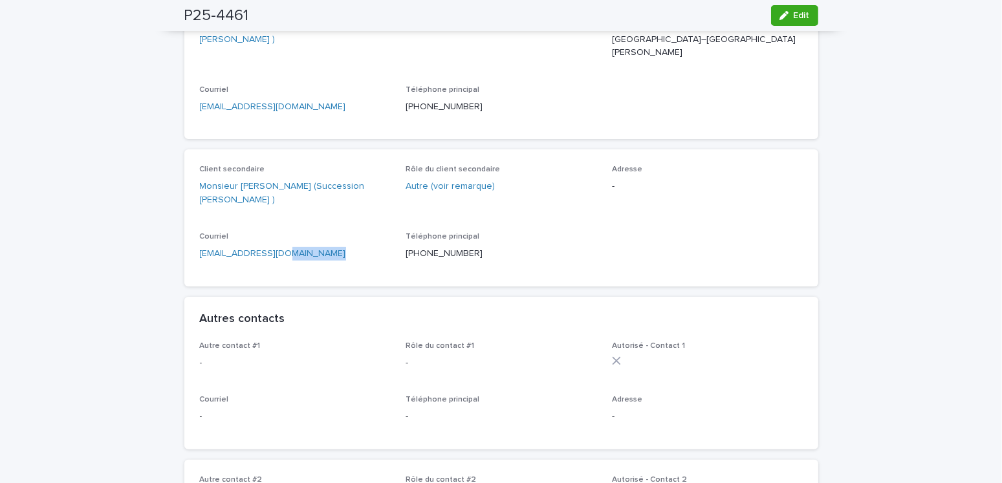
click at [283, 250] on p "[EMAIL_ADDRESS][DOMAIN_NAME]" at bounding box center [295, 254] width 191 height 14
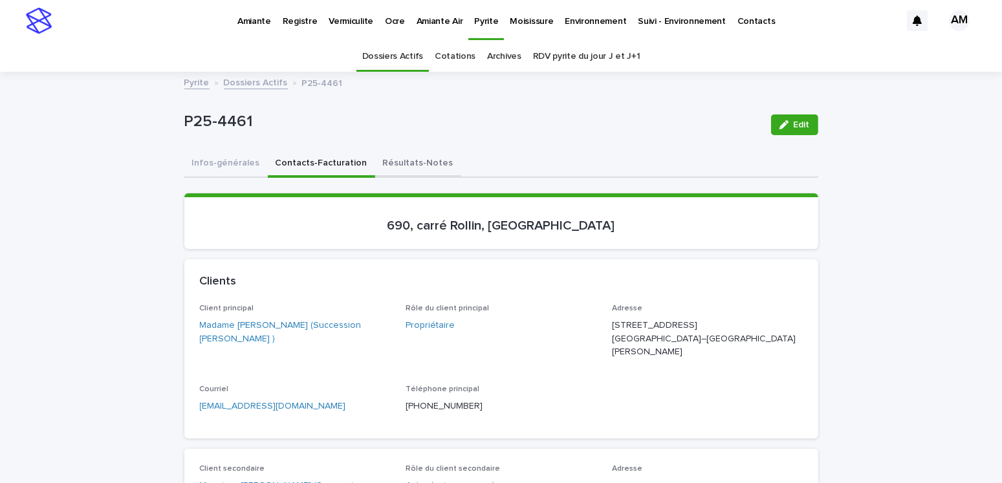
click at [415, 166] on button "Résultats-Notes" at bounding box center [418, 164] width 86 height 27
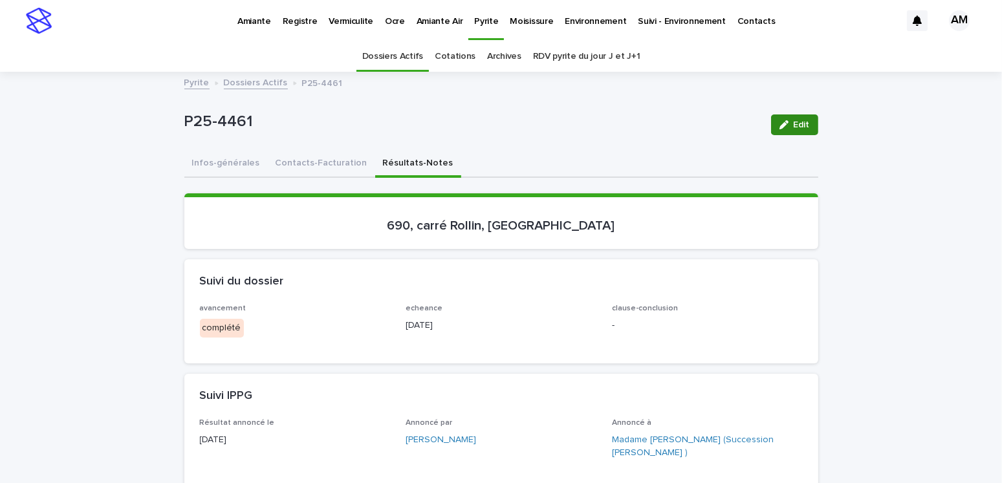
click at [805, 125] on button "Edit" at bounding box center [794, 124] width 47 height 21
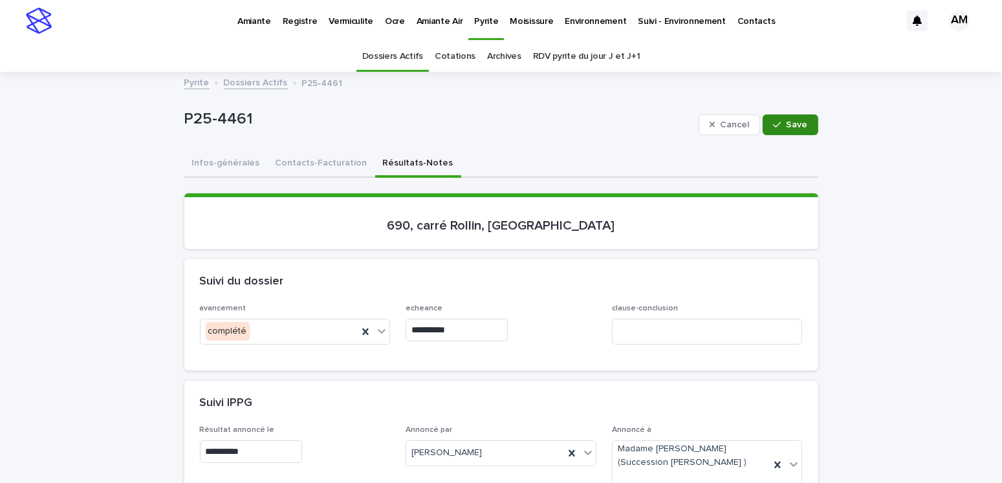
click at [789, 126] on span "Save" at bounding box center [796, 124] width 21 height 9
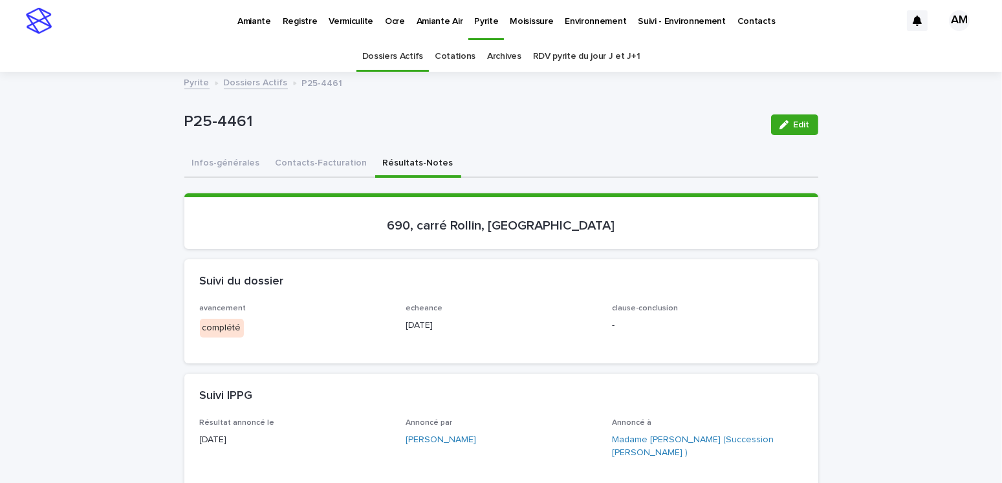
click at [793, 125] on span "Edit" at bounding box center [801, 124] width 16 height 9
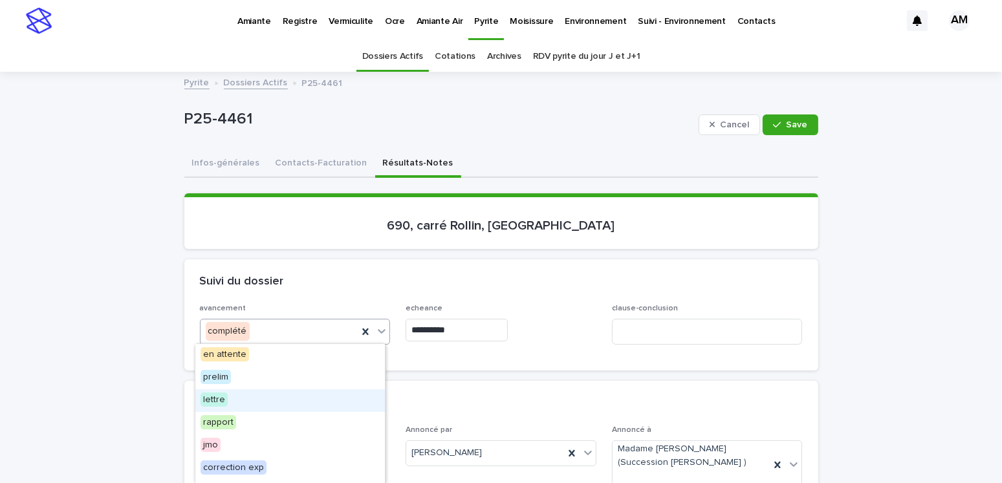
click at [219, 398] on span "lettre" at bounding box center [213, 399] width 27 height 14
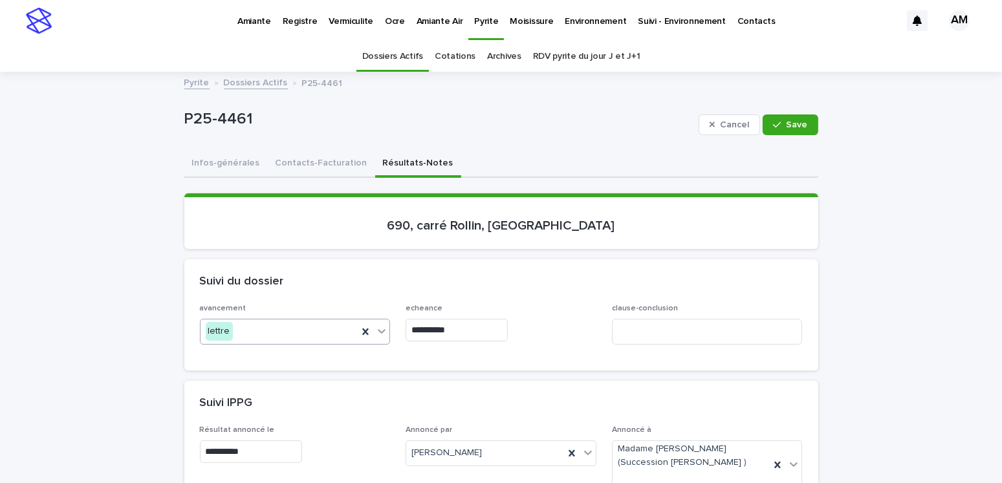
click at [446, 321] on input "**********" at bounding box center [456, 330] width 102 height 23
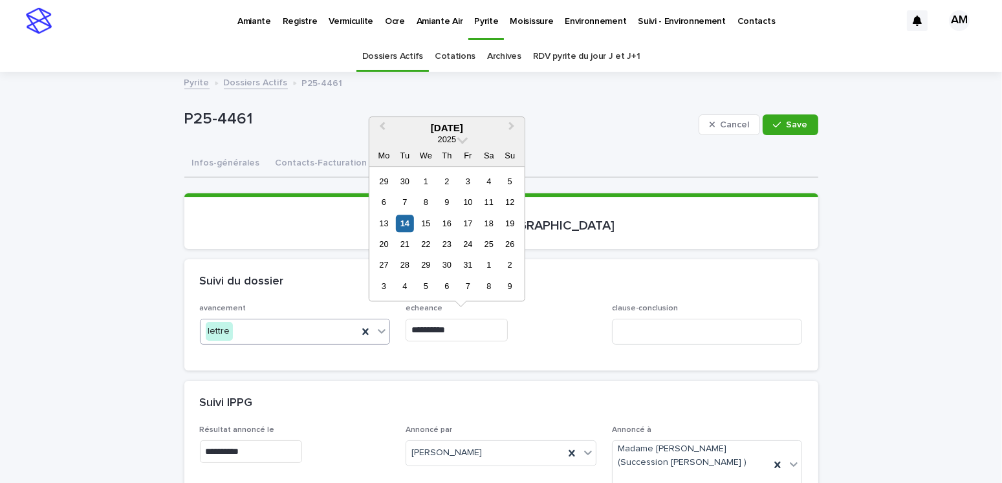
click at [449, 222] on div "16" at bounding box center [446, 223] width 17 height 17
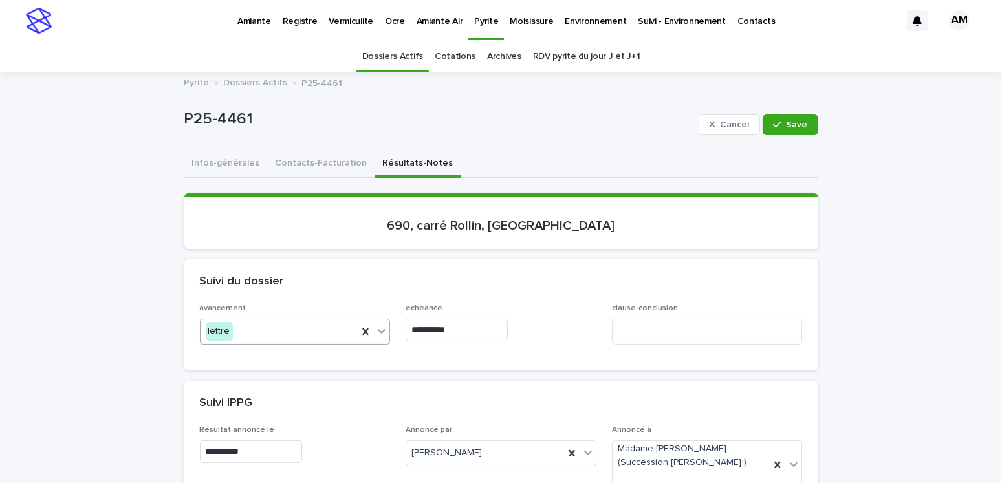
type input "**********"
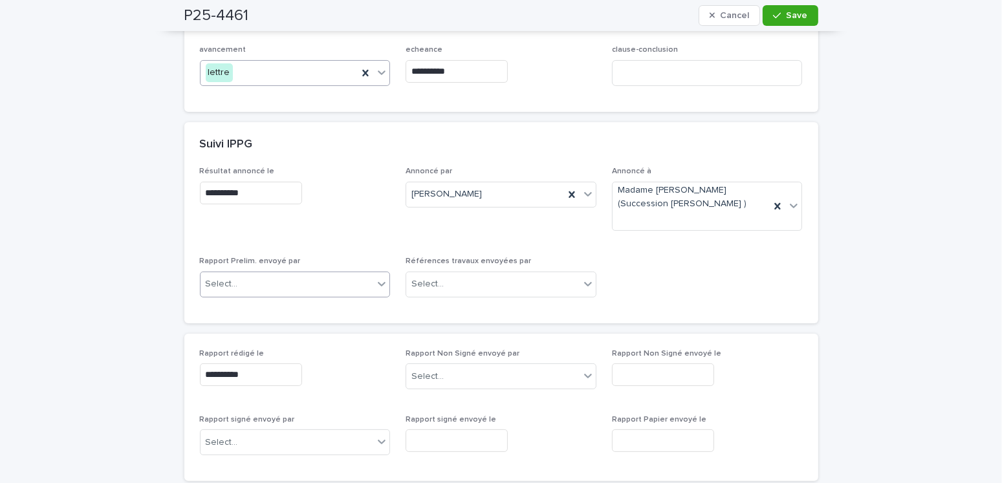
click at [253, 274] on div "Select..." at bounding box center [286, 284] width 173 height 21
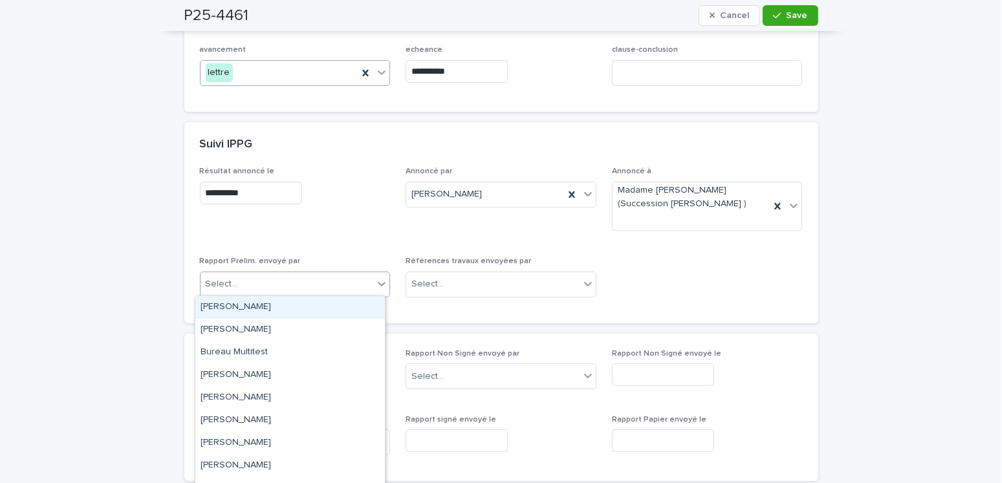
click at [240, 306] on div "[PERSON_NAME]" at bounding box center [289, 307] width 189 height 23
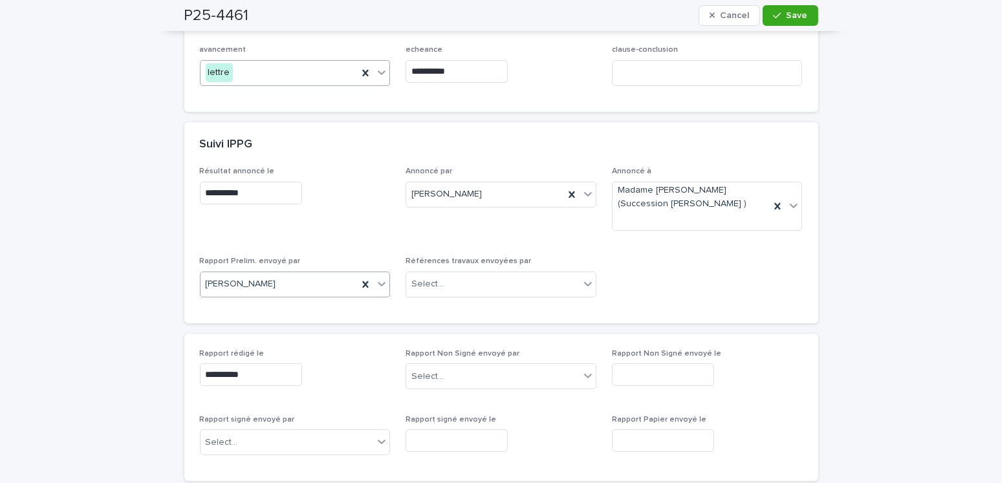
scroll to position [0, 0]
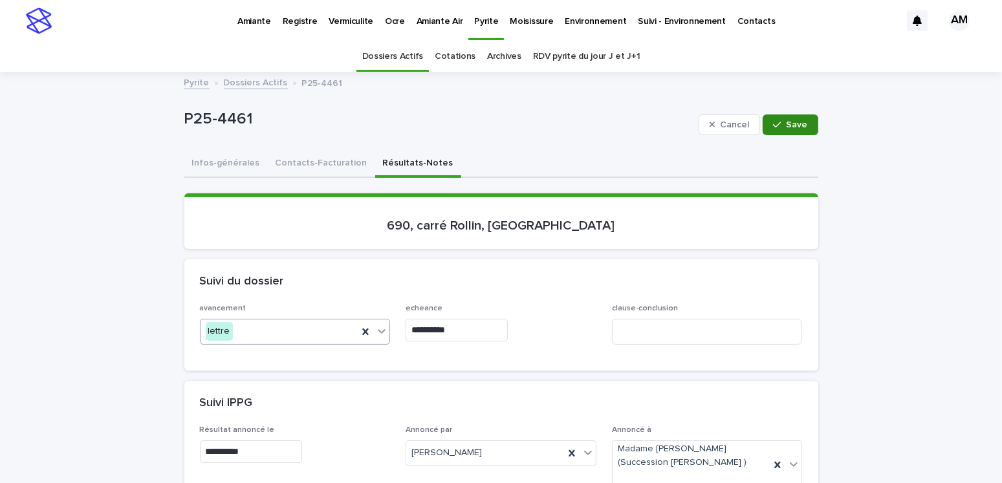
click at [768, 121] on button "Save" at bounding box center [789, 124] width 55 height 21
